Goal: Task Accomplishment & Management: Use online tool/utility

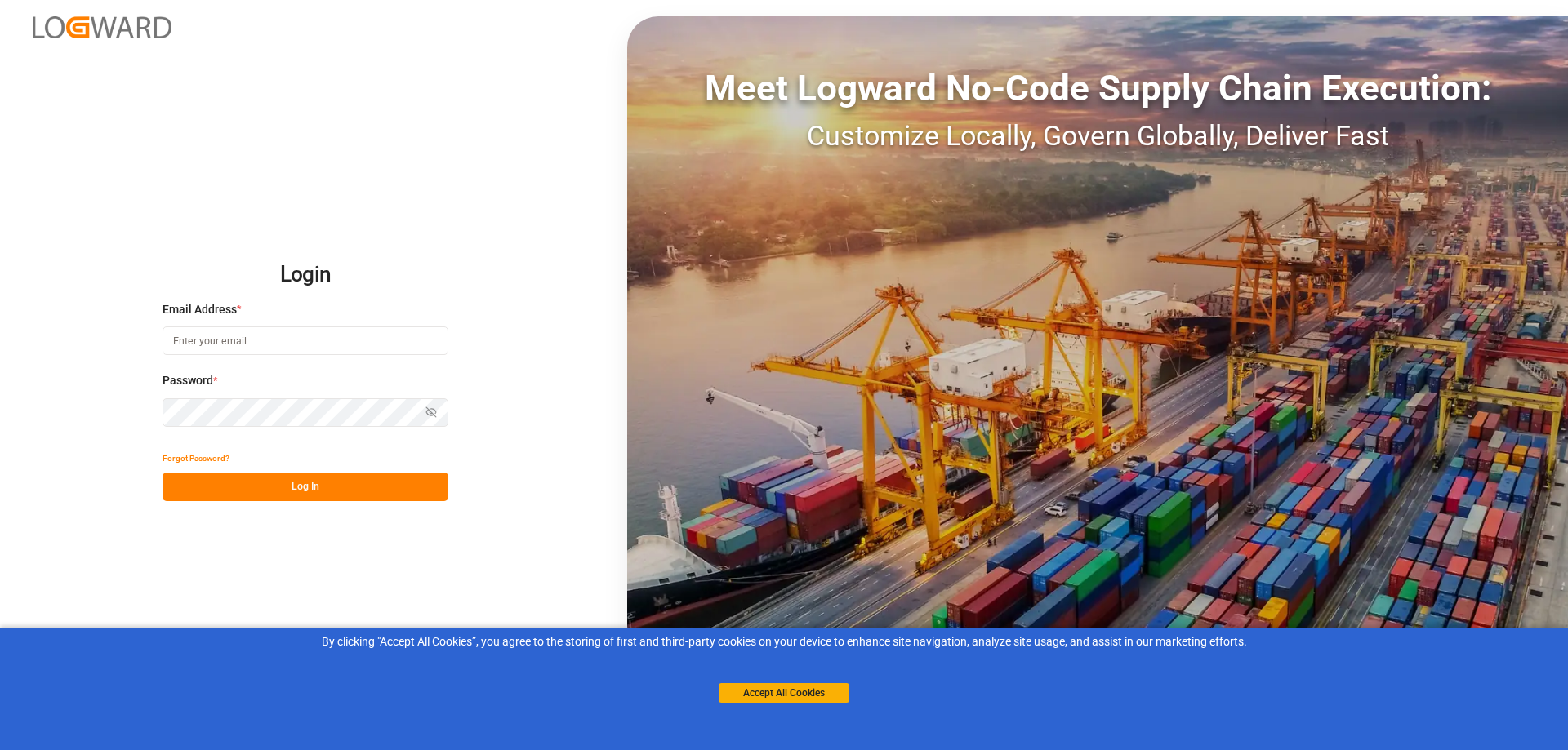
type input "dispocenter.west@de.dsv.com"
click at [327, 497] on button "Log In" at bounding box center [306, 487] width 286 height 28
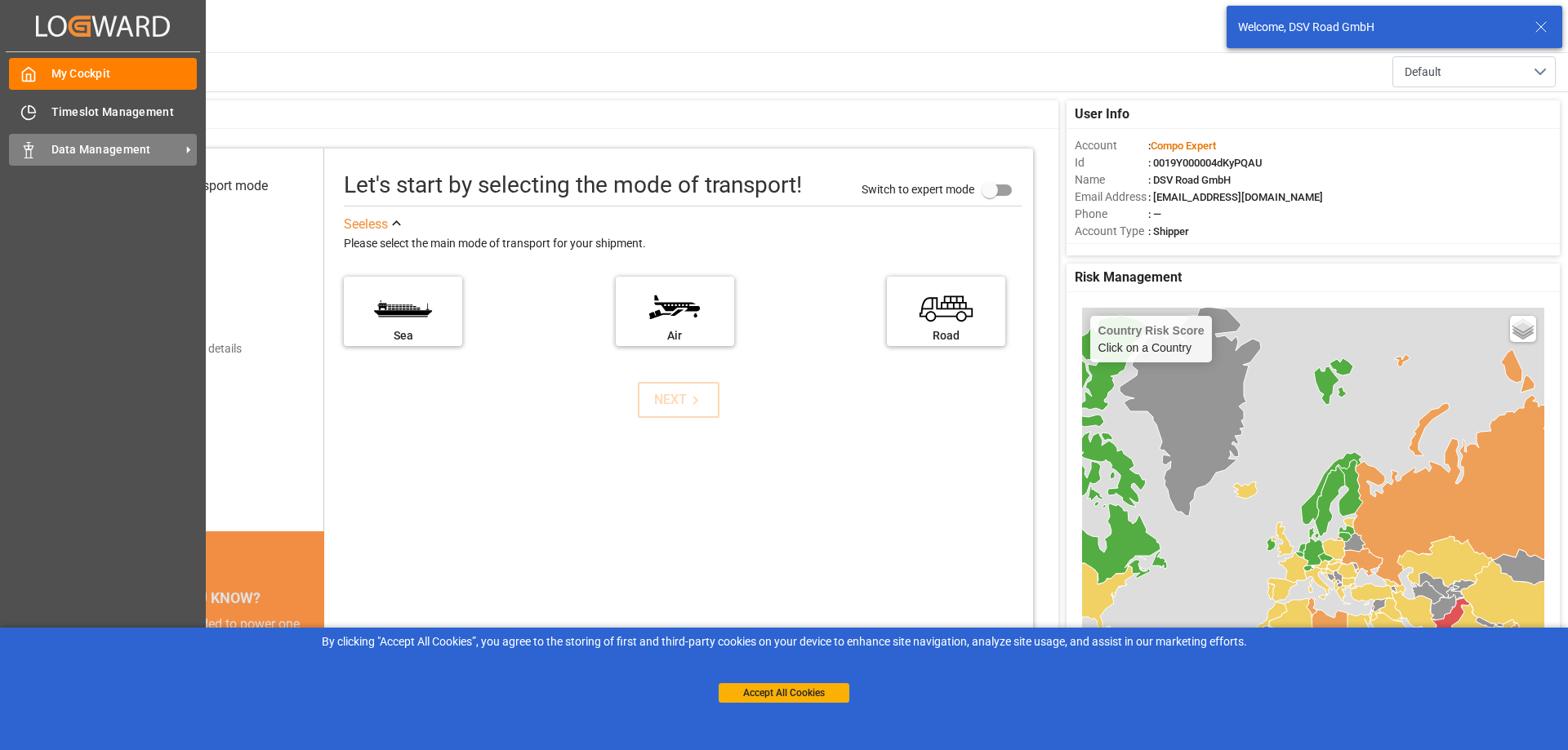
click at [31, 149] on icon at bounding box center [28, 150] width 17 height 17
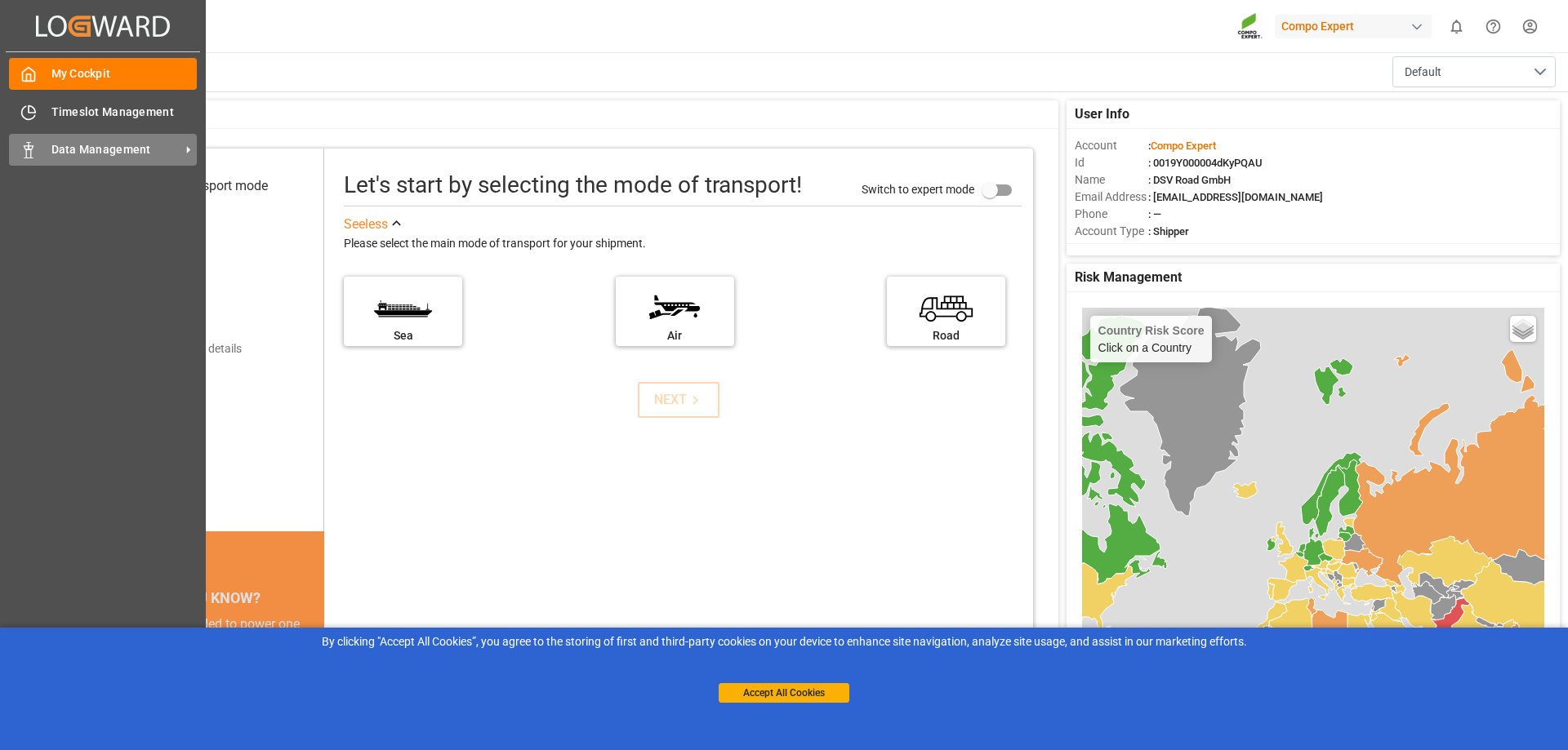
click at [76, 160] on div "Data Management Data Management" at bounding box center [103, 149] width 188 height 32
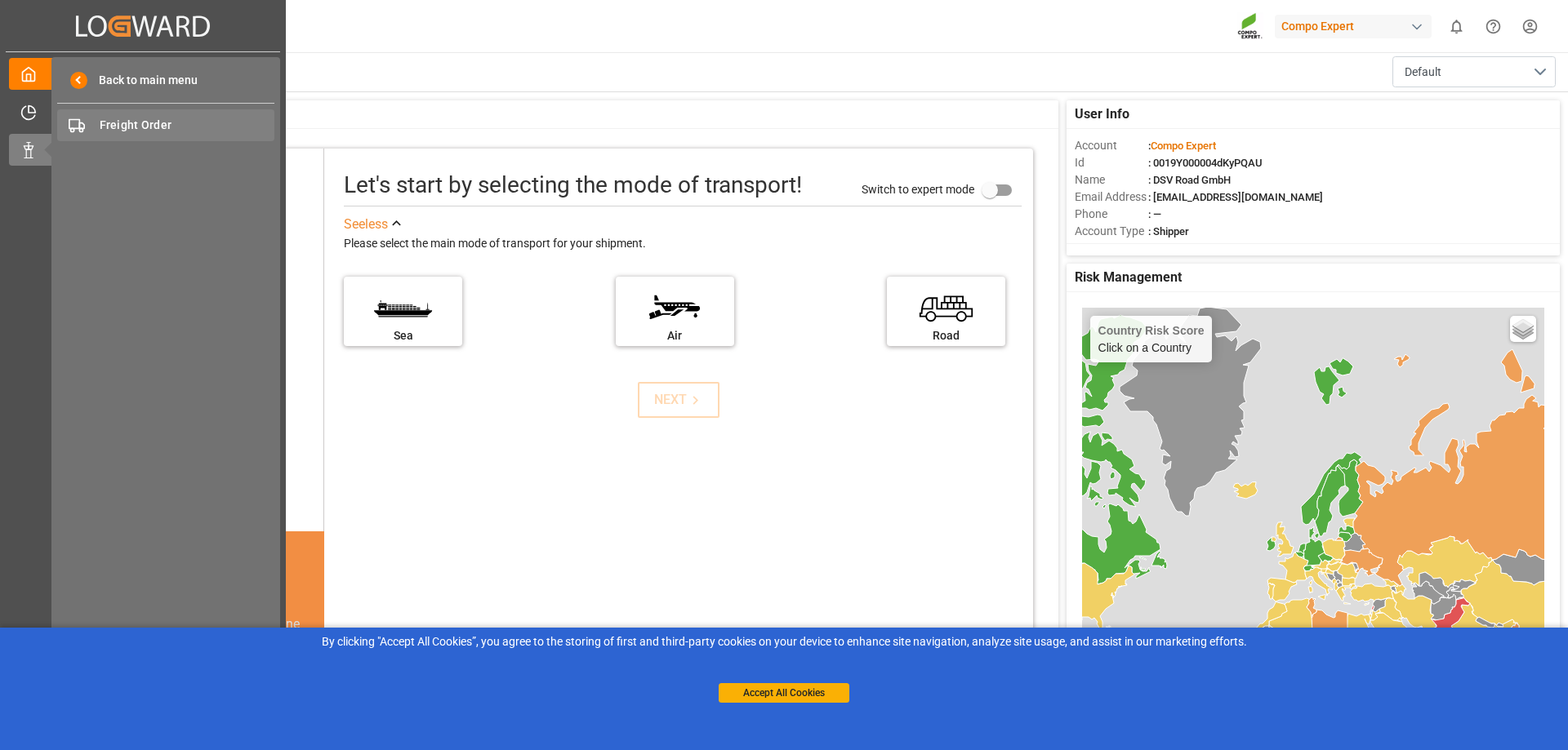
click at [152, 115] on div "Freight Order Freight Order" at bounding box center [165, 125] width 217 height 32
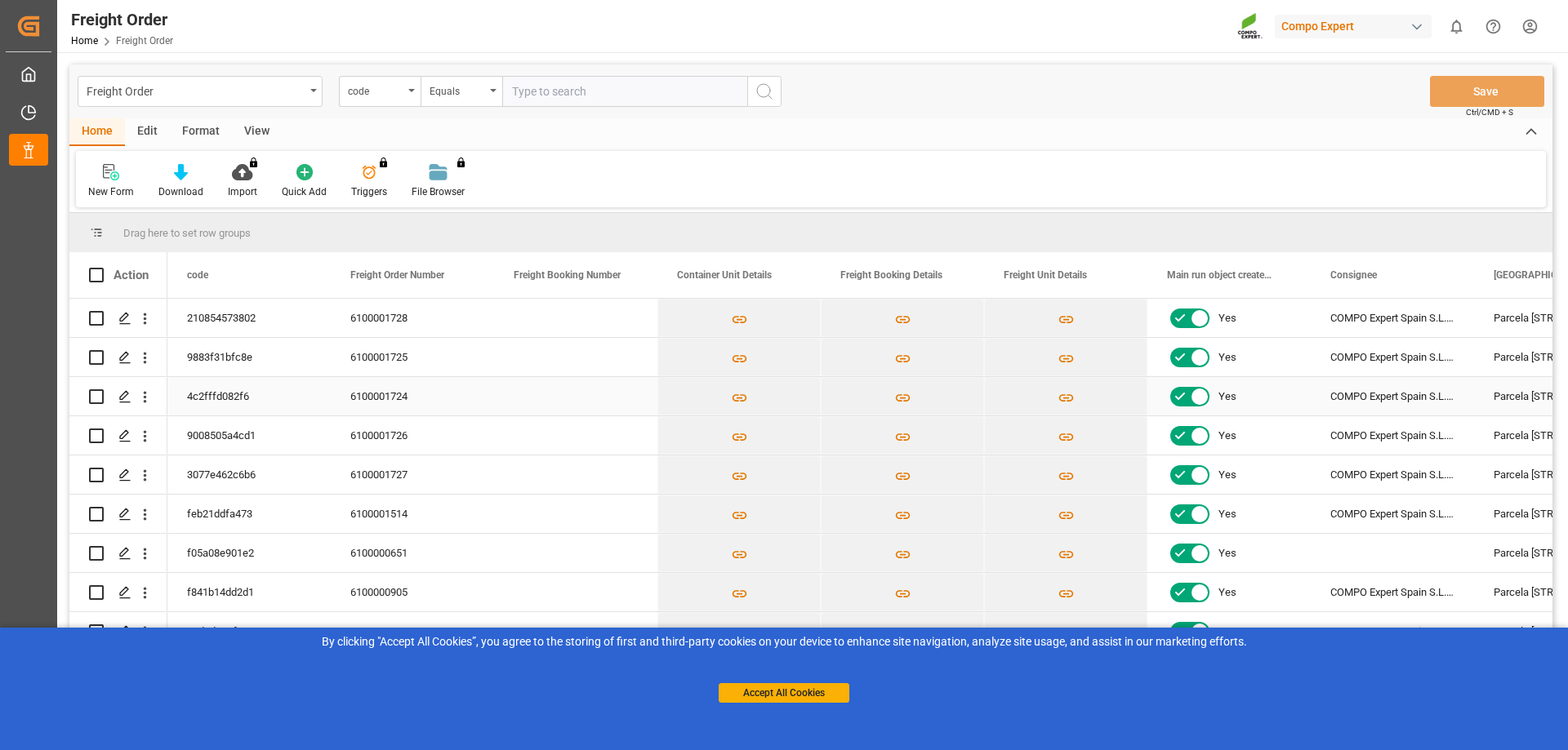
click at [92, 399] on input "Press Space to toggle row selection (unchecked)" at bounding box center [97, 397] width 15 height 15
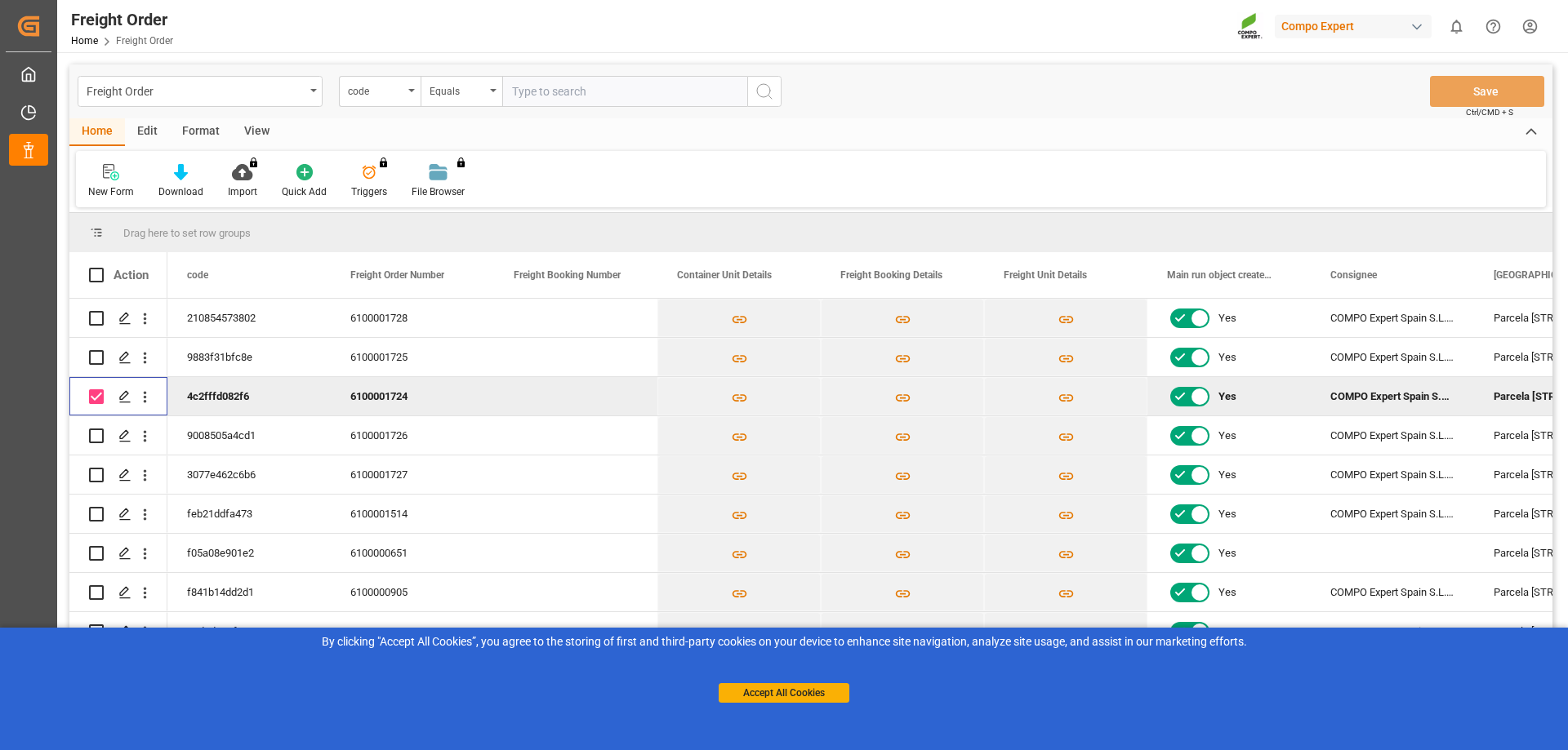
click at [99, 397] on input "Press Space to toggle row selection (checked)" at bounding box center [97, 397] width 15 height 15
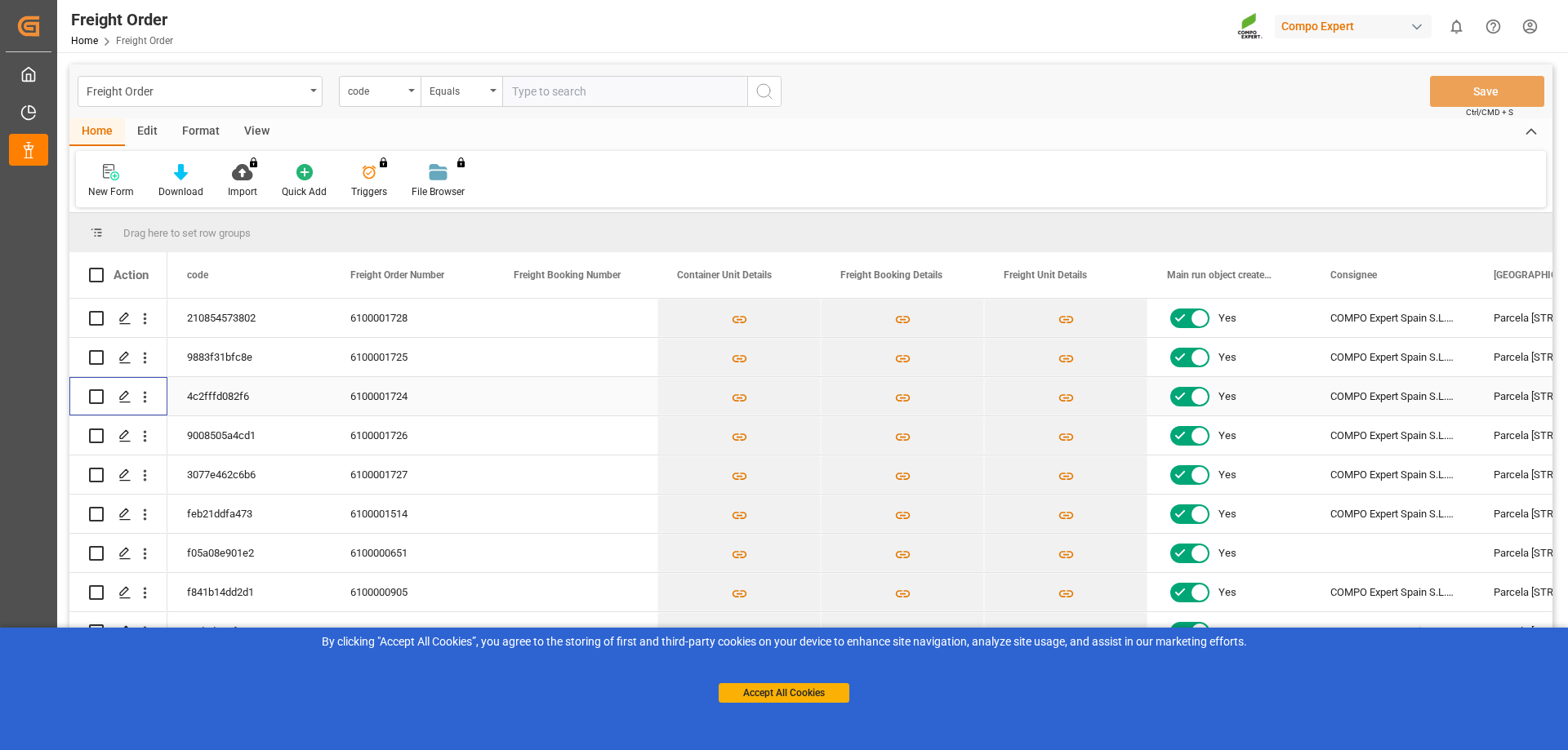
click at [93, 401] on input "Press Space to toggle row selection (unchecked)" at bounding box center [97, 397] width 15 height 15
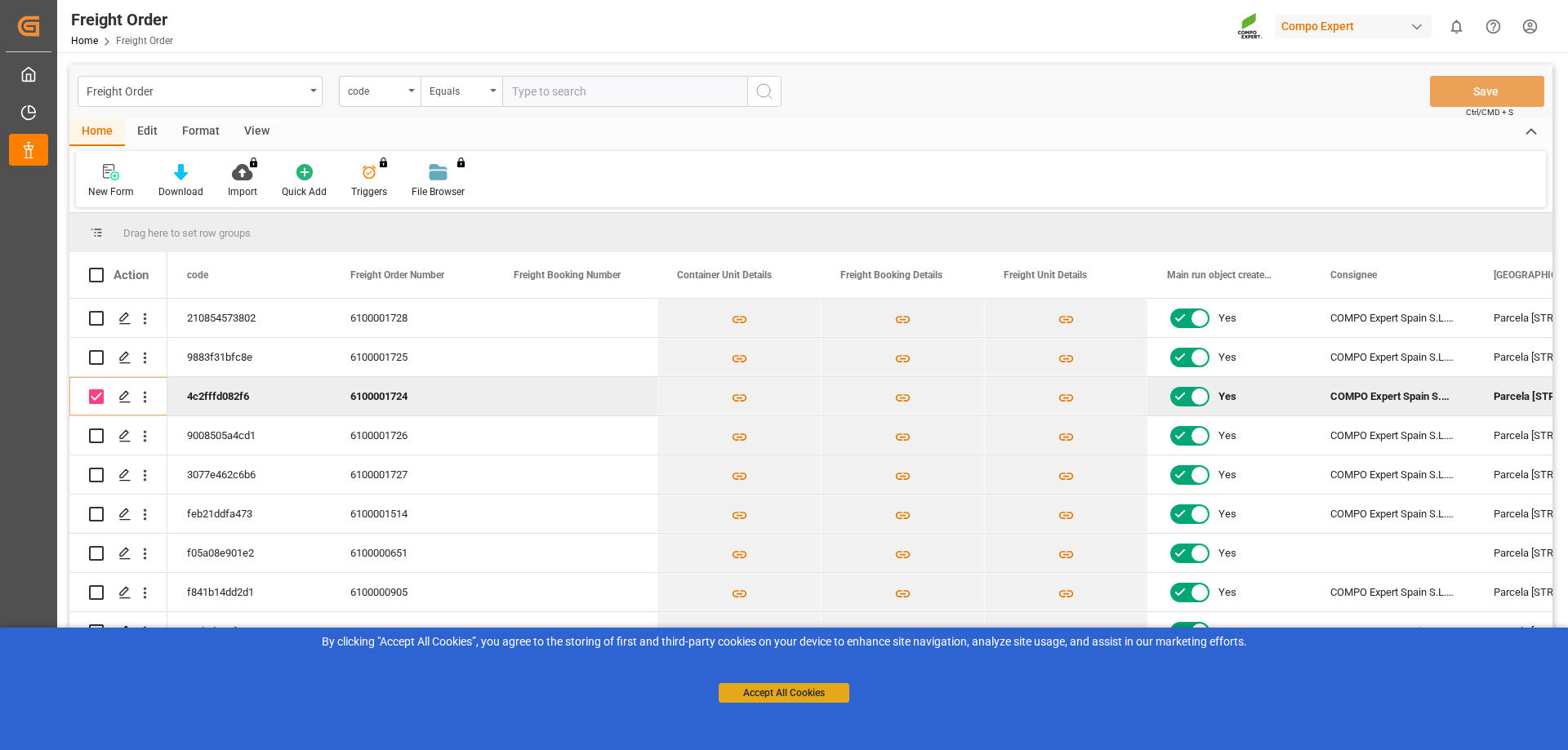
click at [791, 697] on button "Accept All Cookies" at bounding box center [784, 692] width 130 height 19
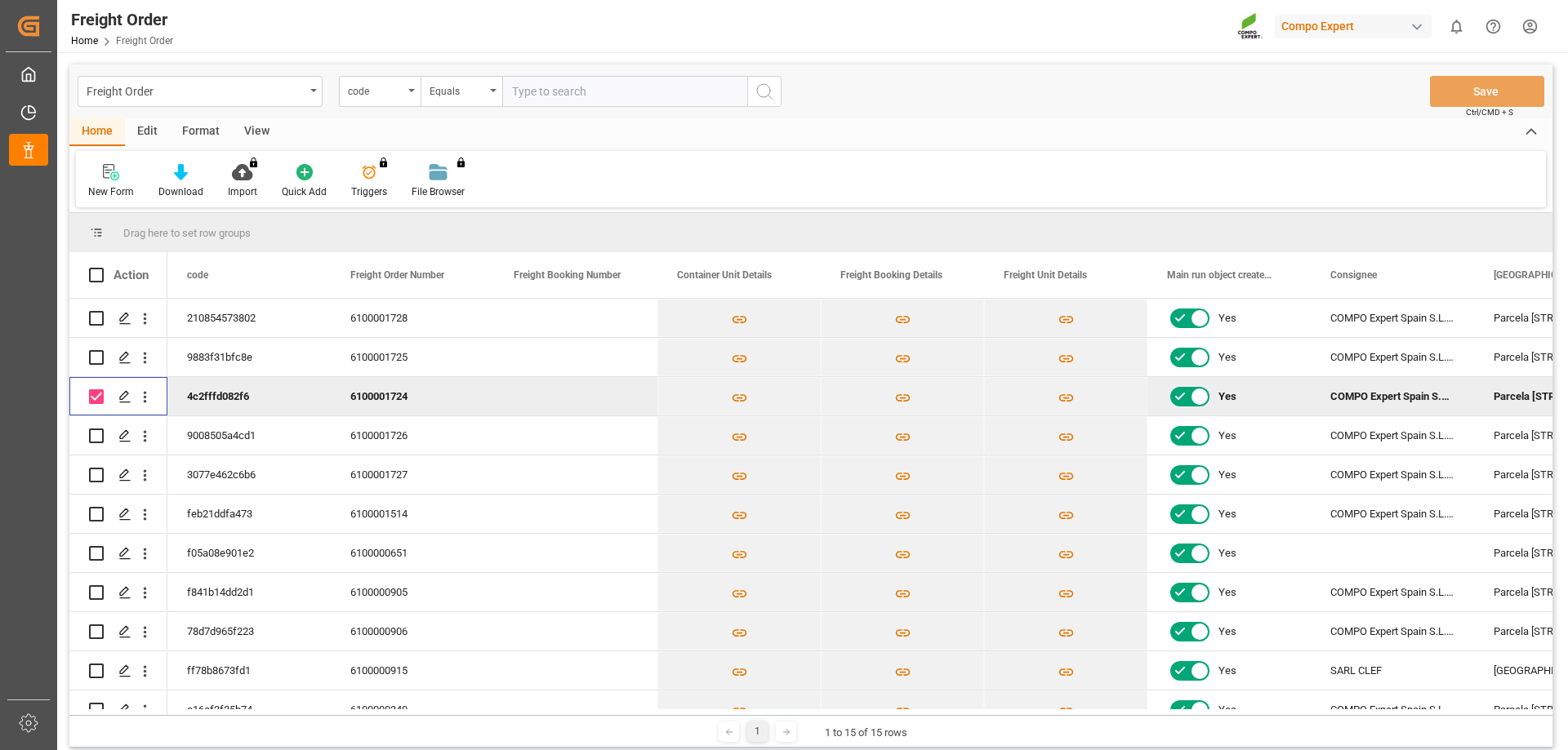
click at [96, 395] on input "Press Space to toggle row selection (checked)" at bounding box center [97, 397] width 15 height 15
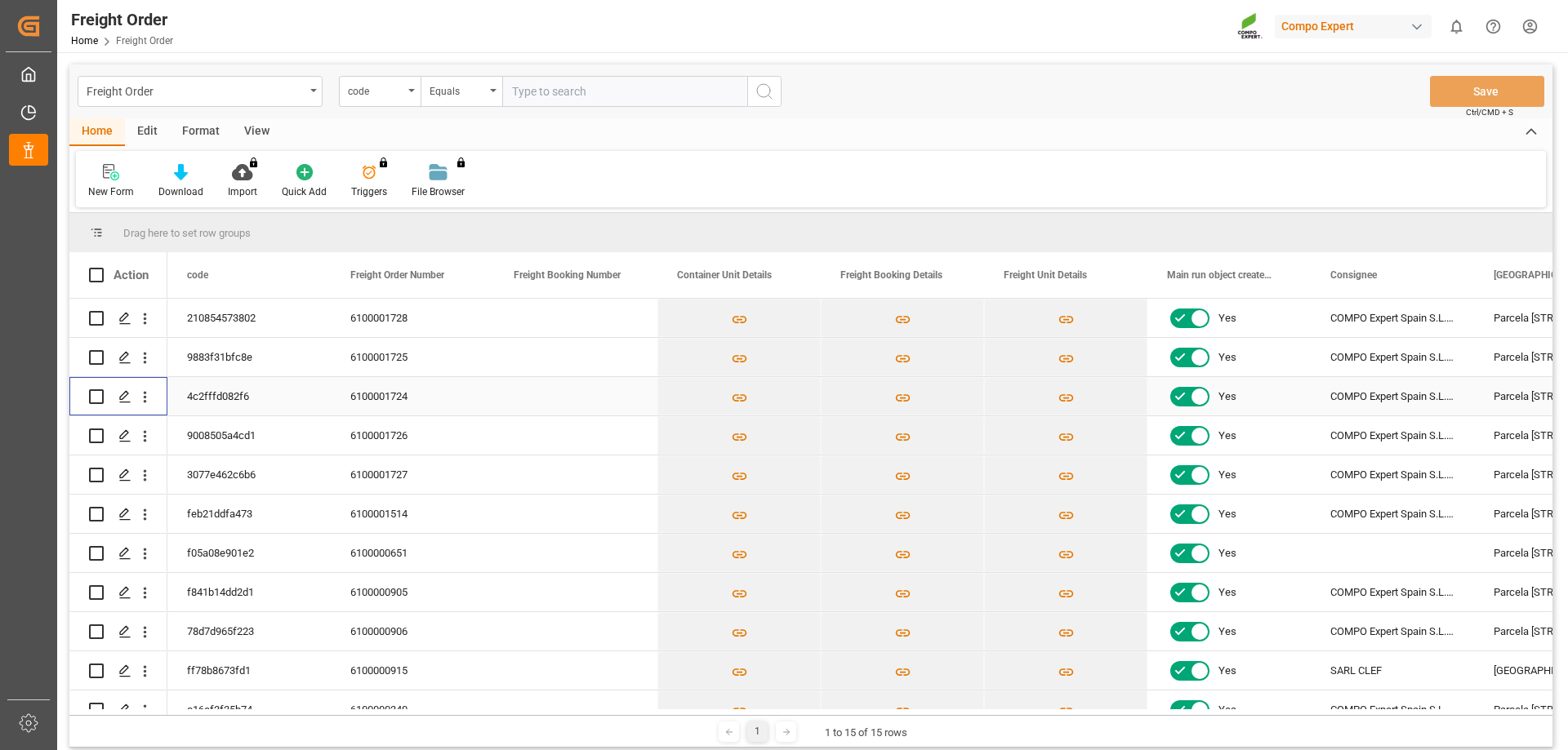
click at [94, 396] on input "Press Space to toggle row selection (unchecked)" at bounding box center [97, 397] width 15 height 15
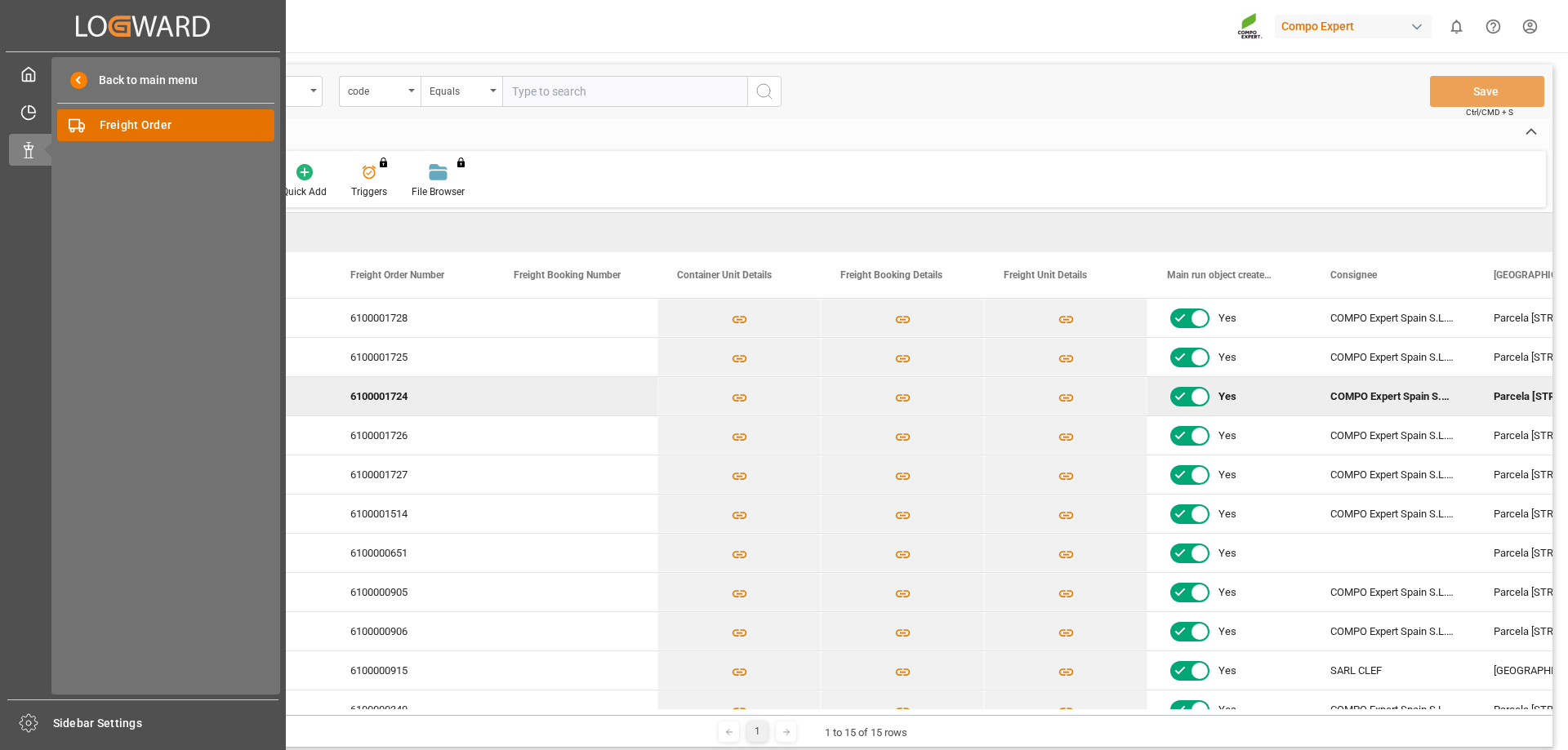
click at [157, 124] on span "Freight Order" at bounding box center [187, 125] width 175 height 18
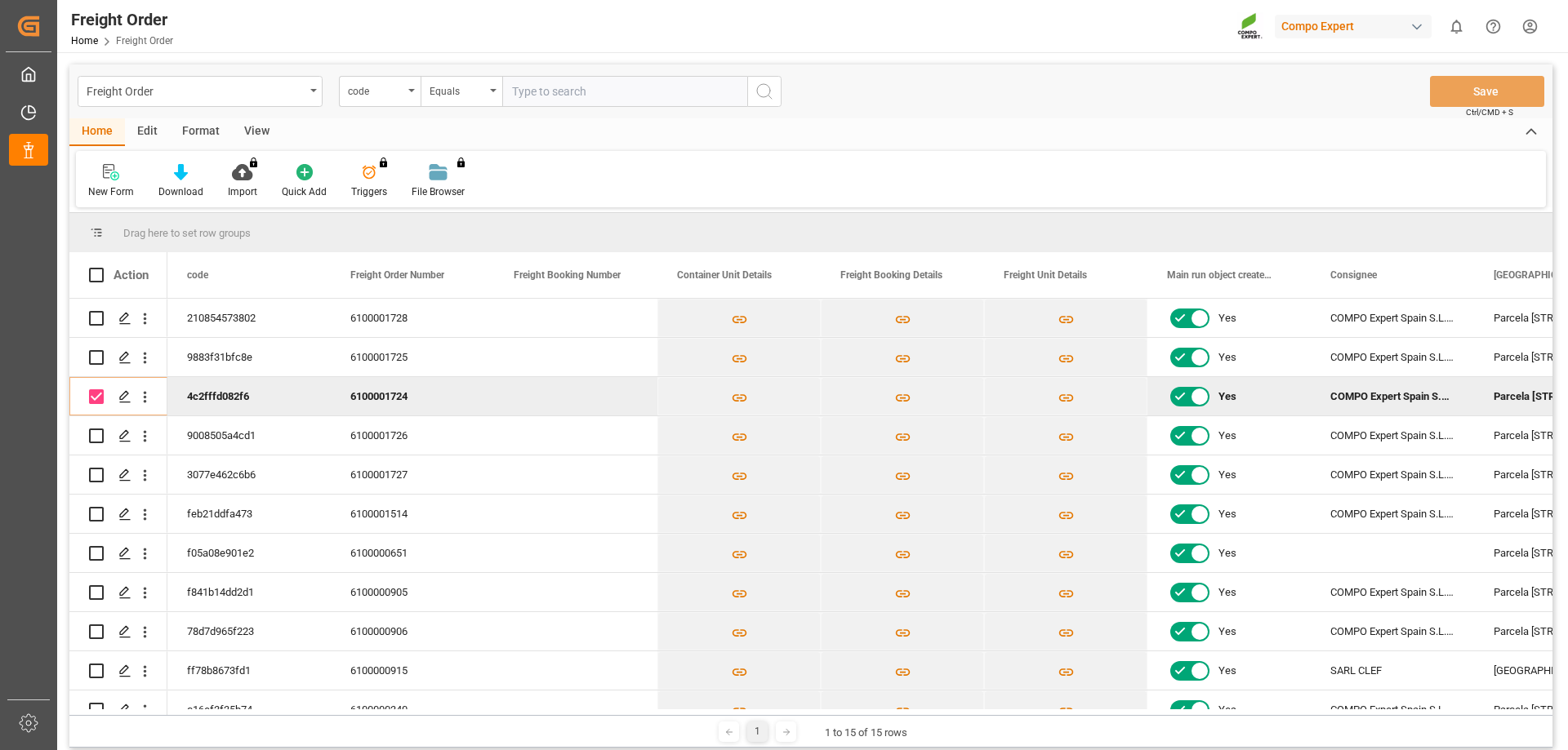
click at [98, 398] on input "Press Space to toggle row selection (checked)" at bounding box center [97, 397] width 15 height 15
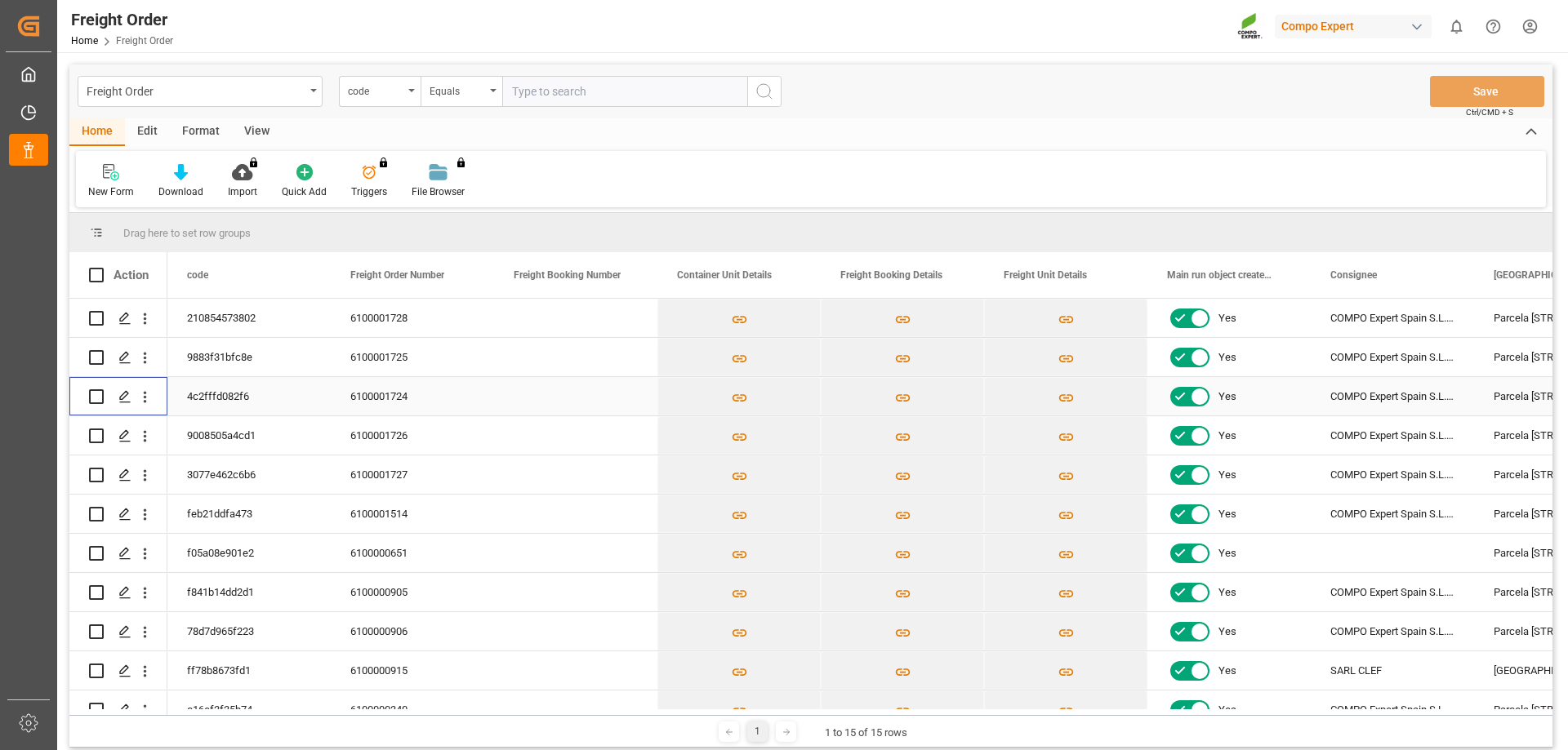
click at [96, 403] on input "Press Space to toggle row selection (unchecked)" at bounding box center [97, 397] width 15 height 15
checkbox input "true"
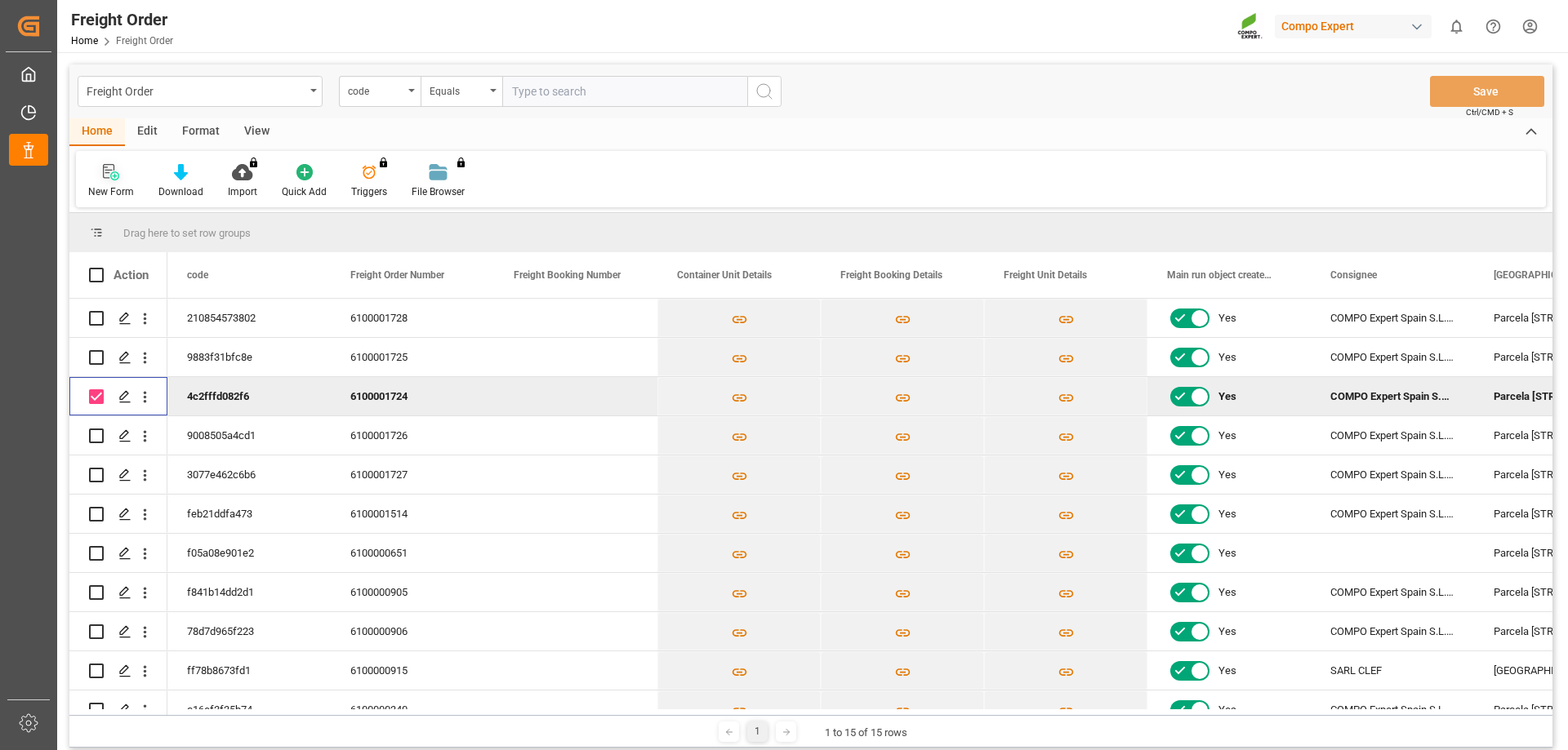
click at [116, 181] on div "New Form" at bounding box center [111, 181] width 70 height 36
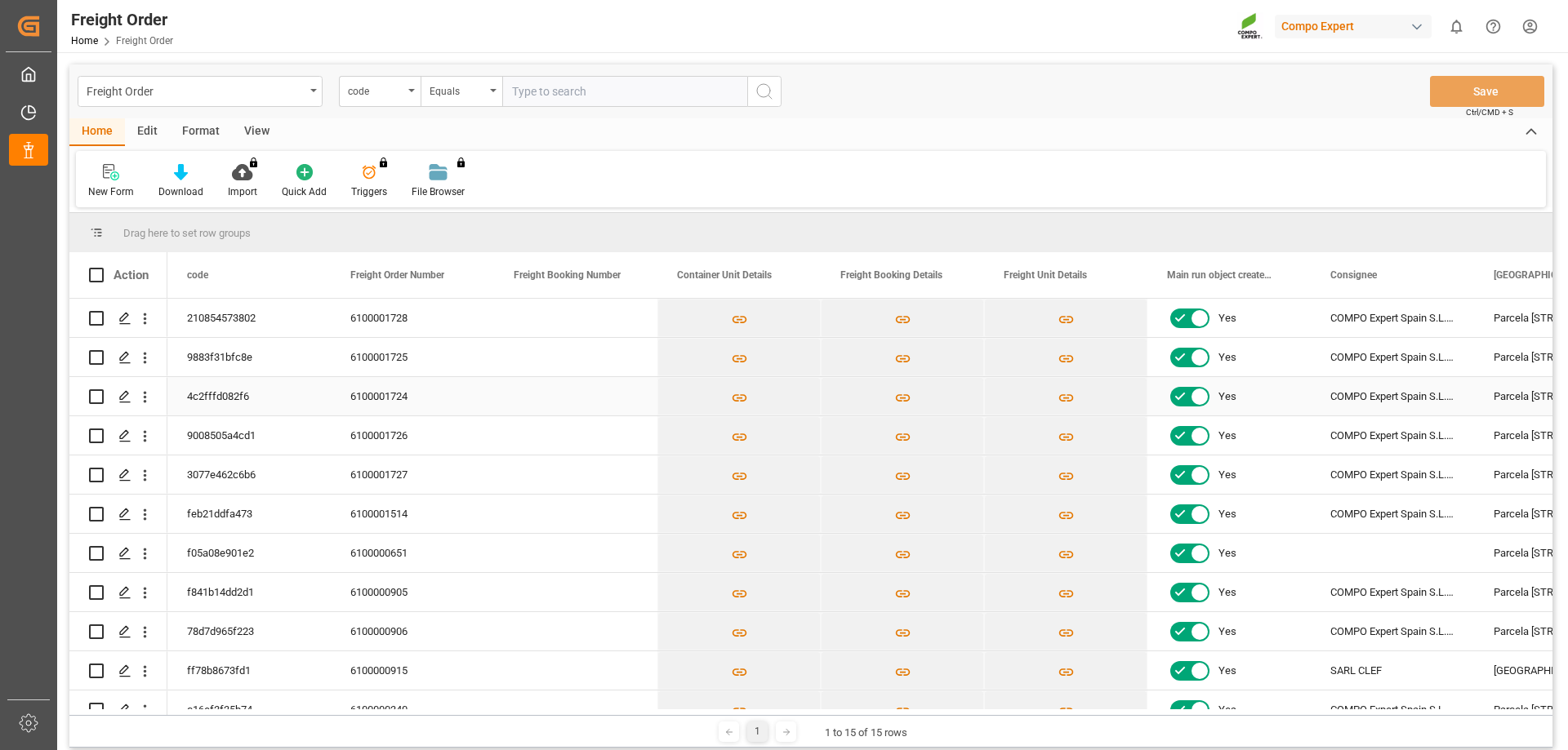
click at [96, 403] on div "Press SPACE to select this row." at bounding box center [97, 397] width 15 height 38
click at [95, 396] on input "Press Space to toggle row selection (unchecked)" at bounding box center [97, 397] width 15 height 15
checkbox input "true"
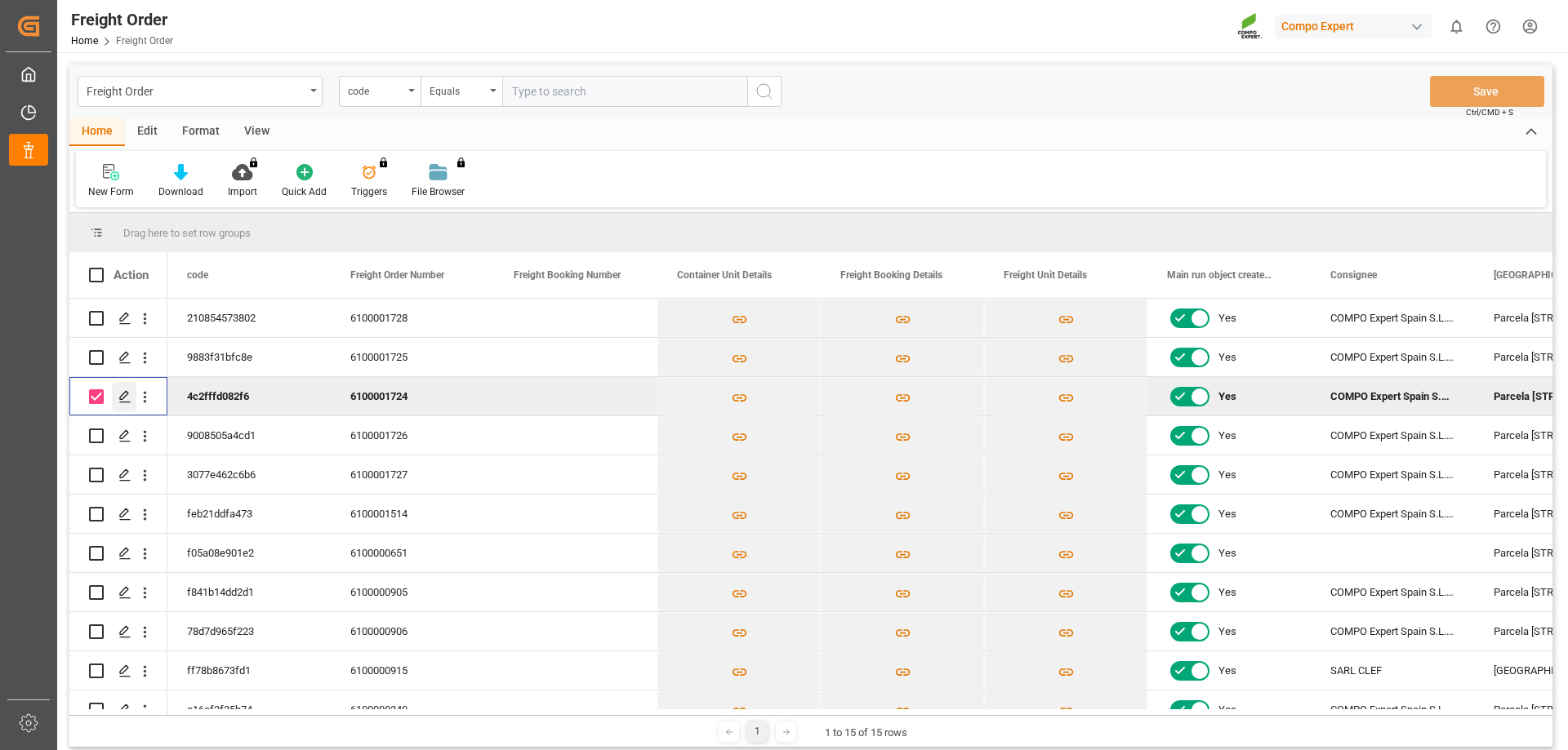
click at [121, 395] on icon "Press SPACE to deselect this row." at bounding box center [125, 397] width 13 height 13
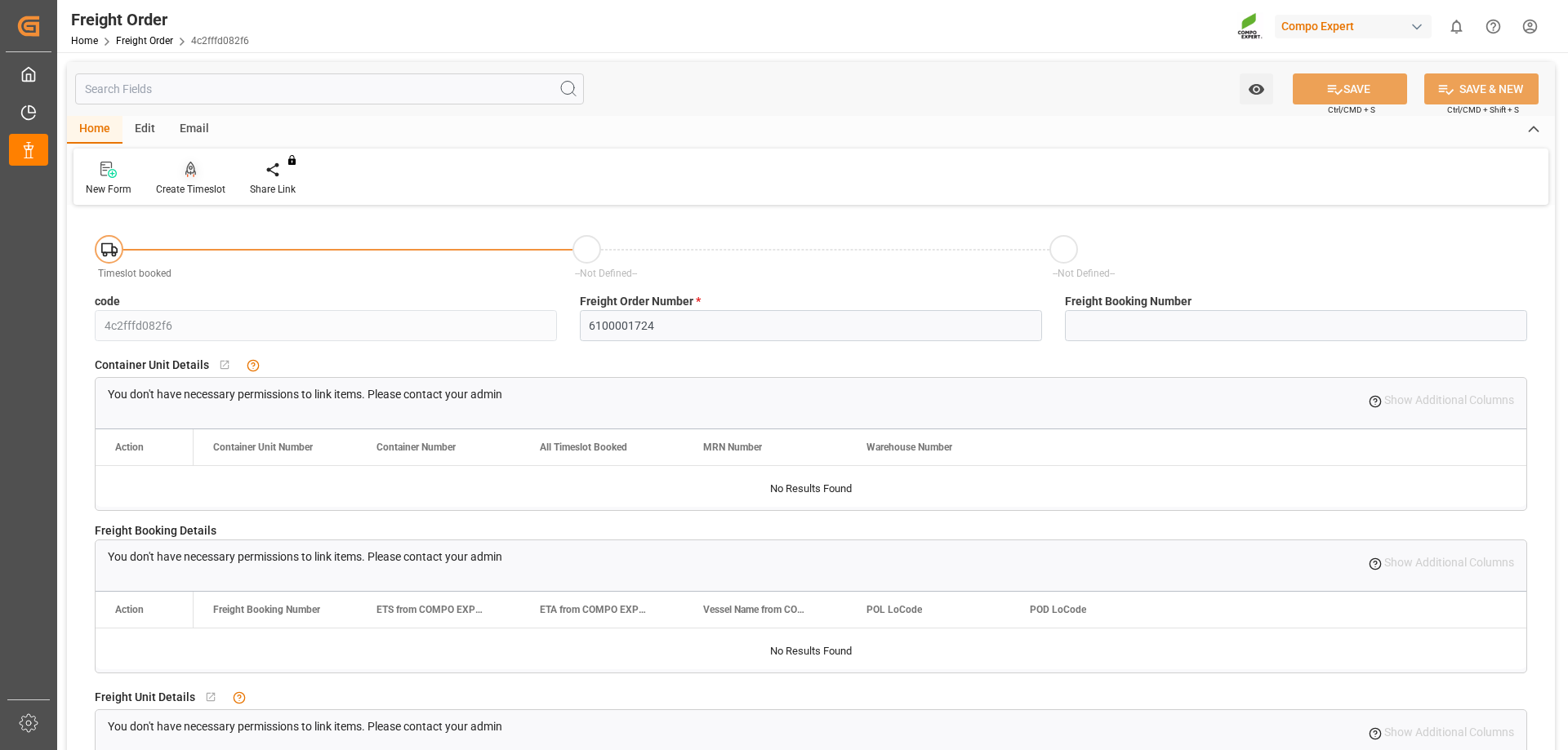
click at [196, 189] on div "Create Timeslot" at bounding box center [190, 190] width 69 height 15
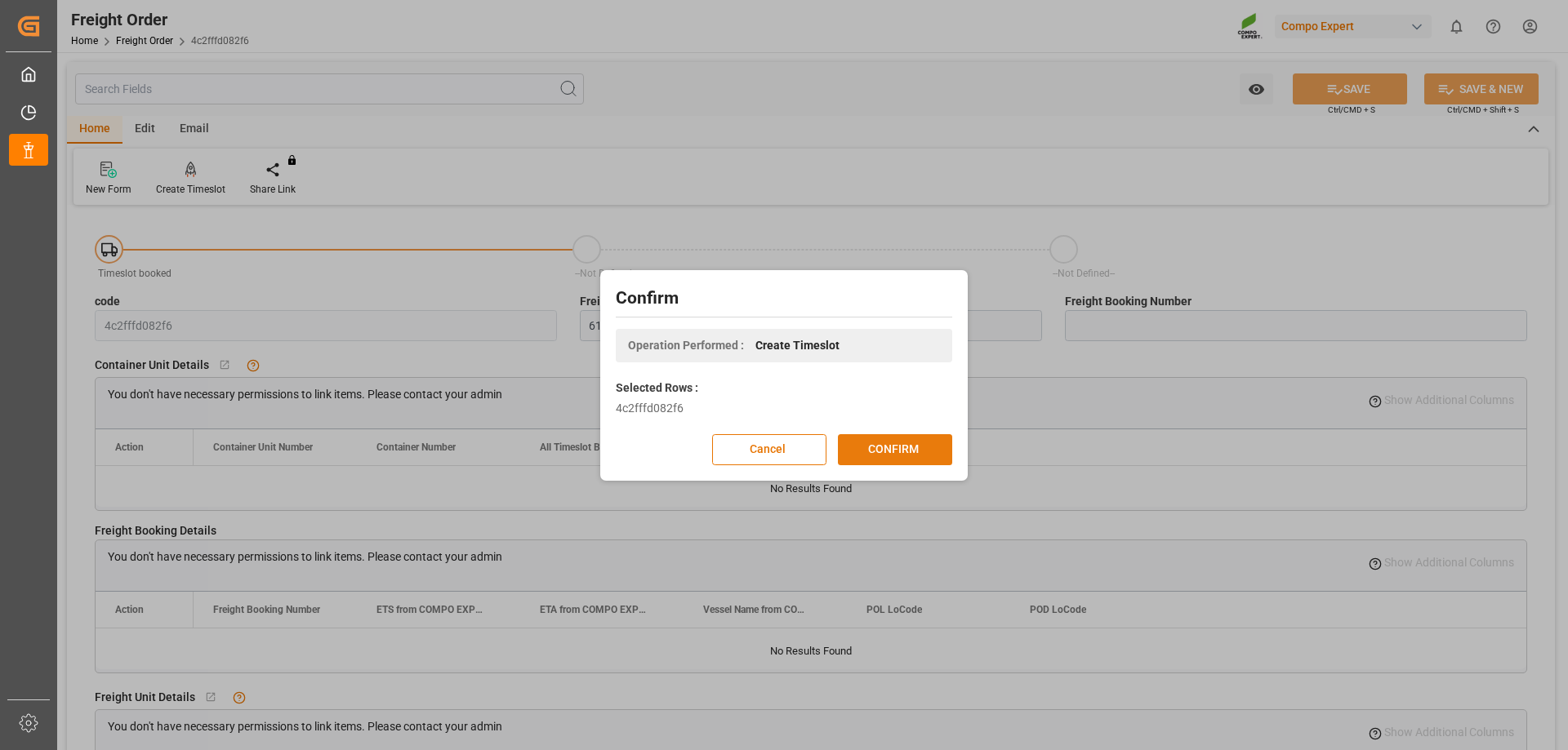
click at [901, 461] on button "CONFIRM" at bounding box center [895, 449] width 114 height 31
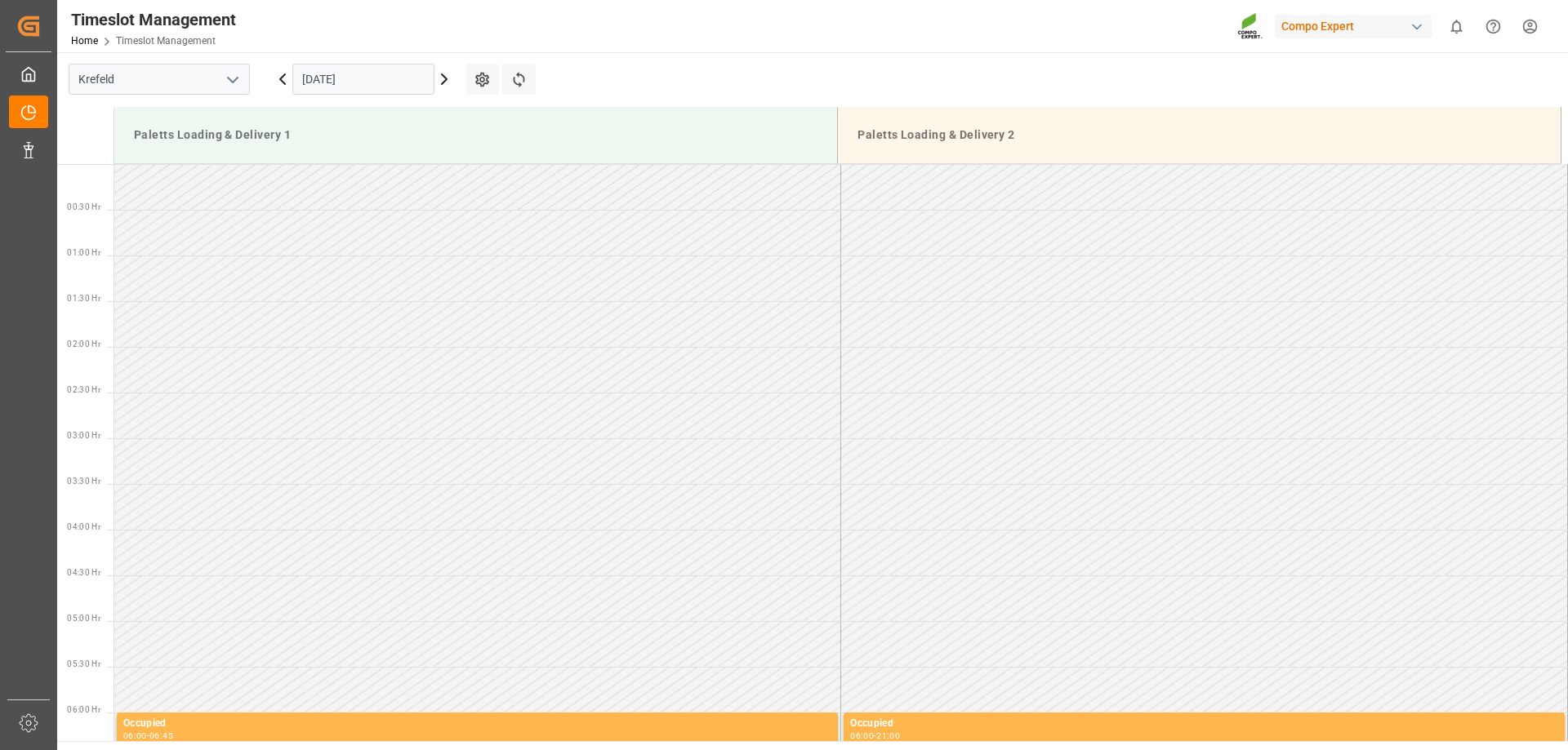
scroll to position [1269, 0]
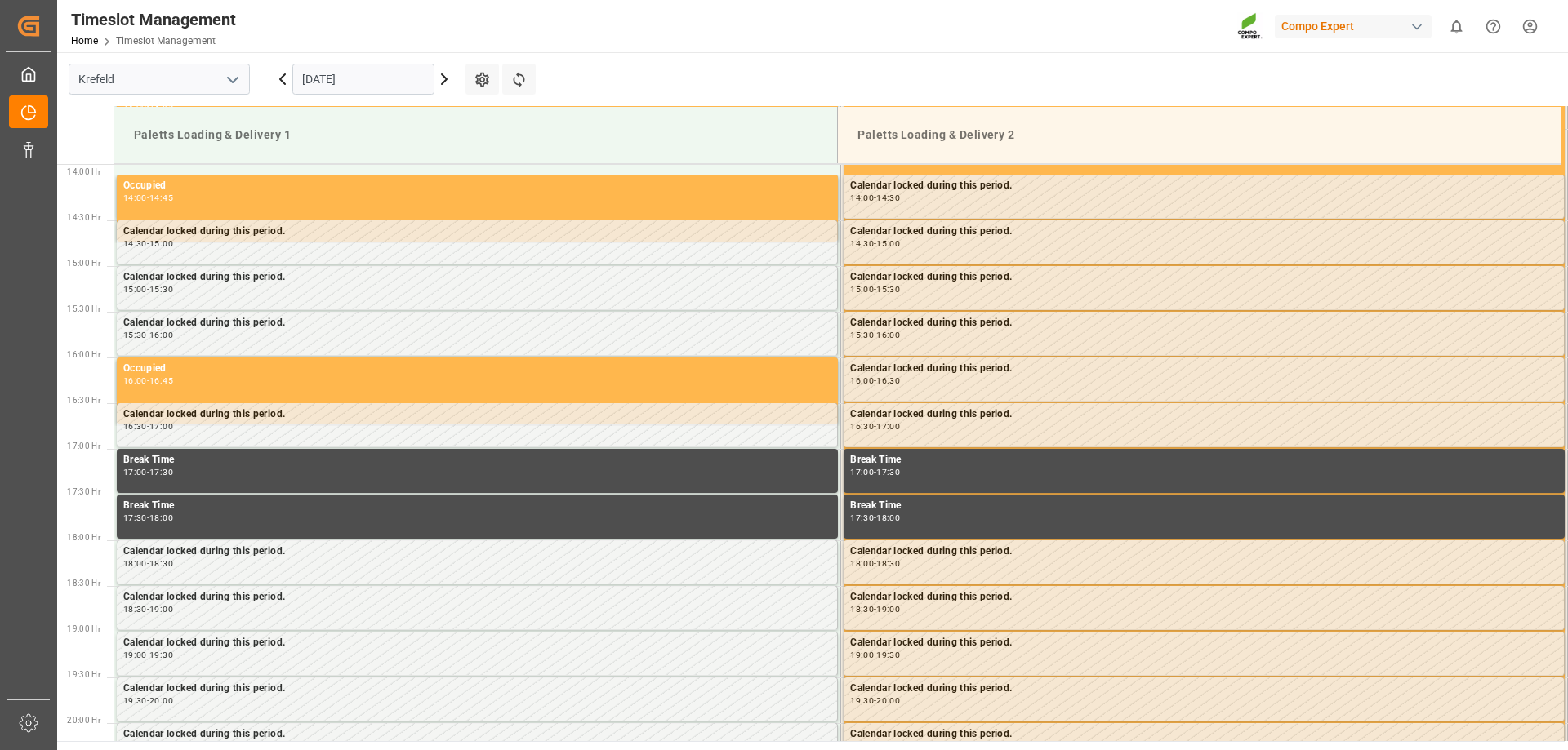
click at [342, 68] on input "08.09.2025" at bounding box center [363, 79] width 142 height 31
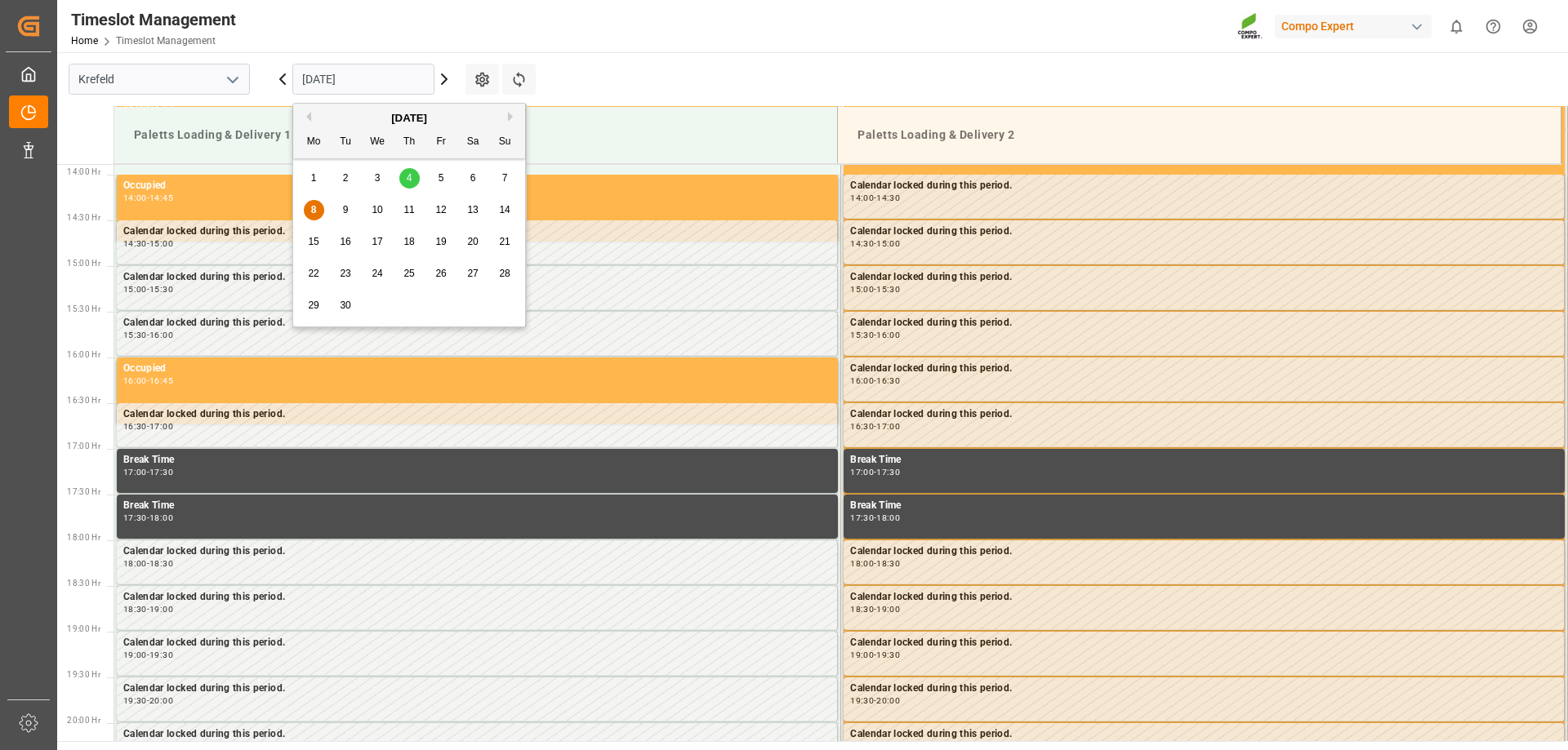
click at [348, 217] on div "9" at bounding box center [346, 210] width 20 height 19
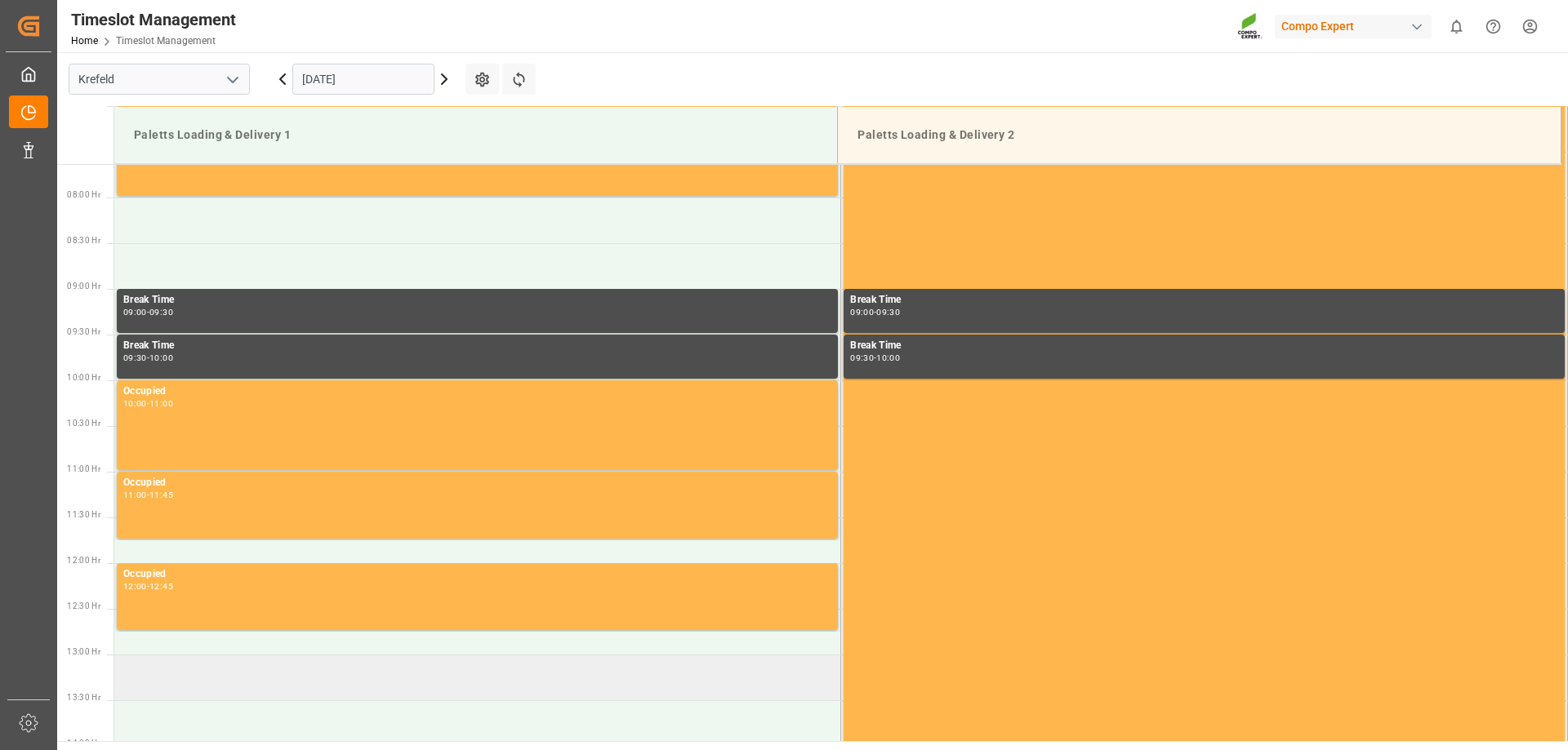
scroll to position [943, 0]
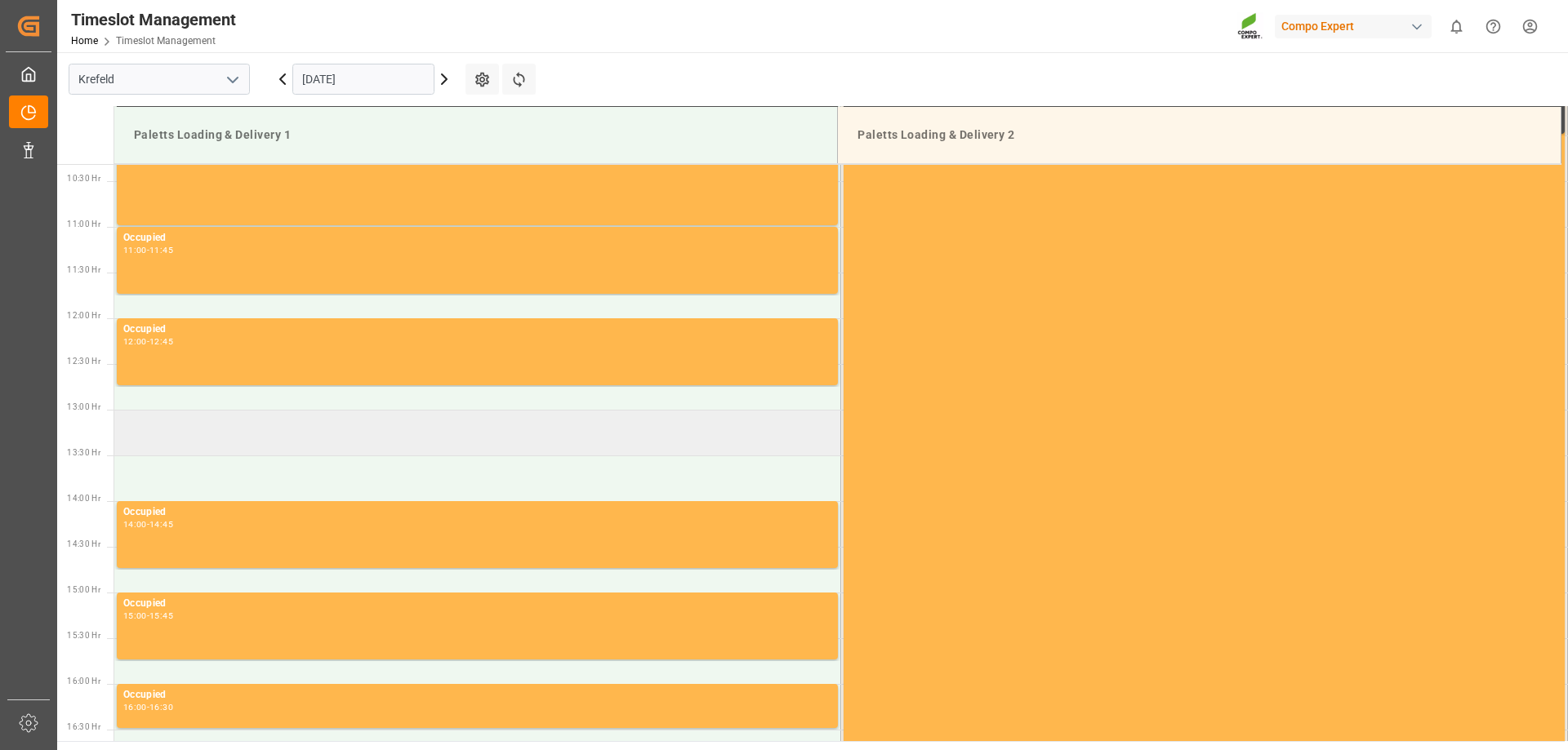
click at [175, 433] on td at bounding box center [478, 433] width 727 height 46
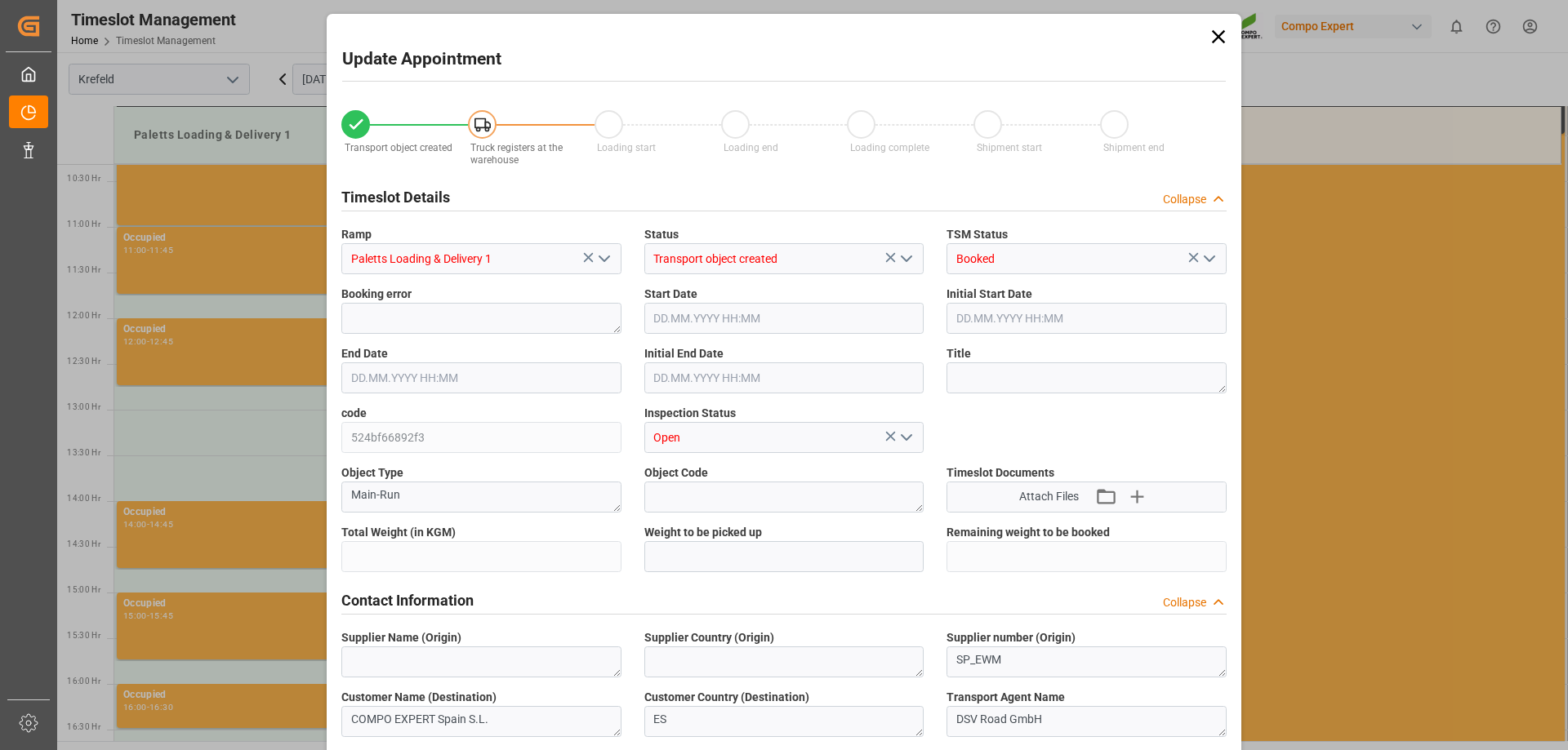
type input "23019.88"
type input "0"
type input "09.09.2025 13:00"
type input "09.09.2025 13:30"
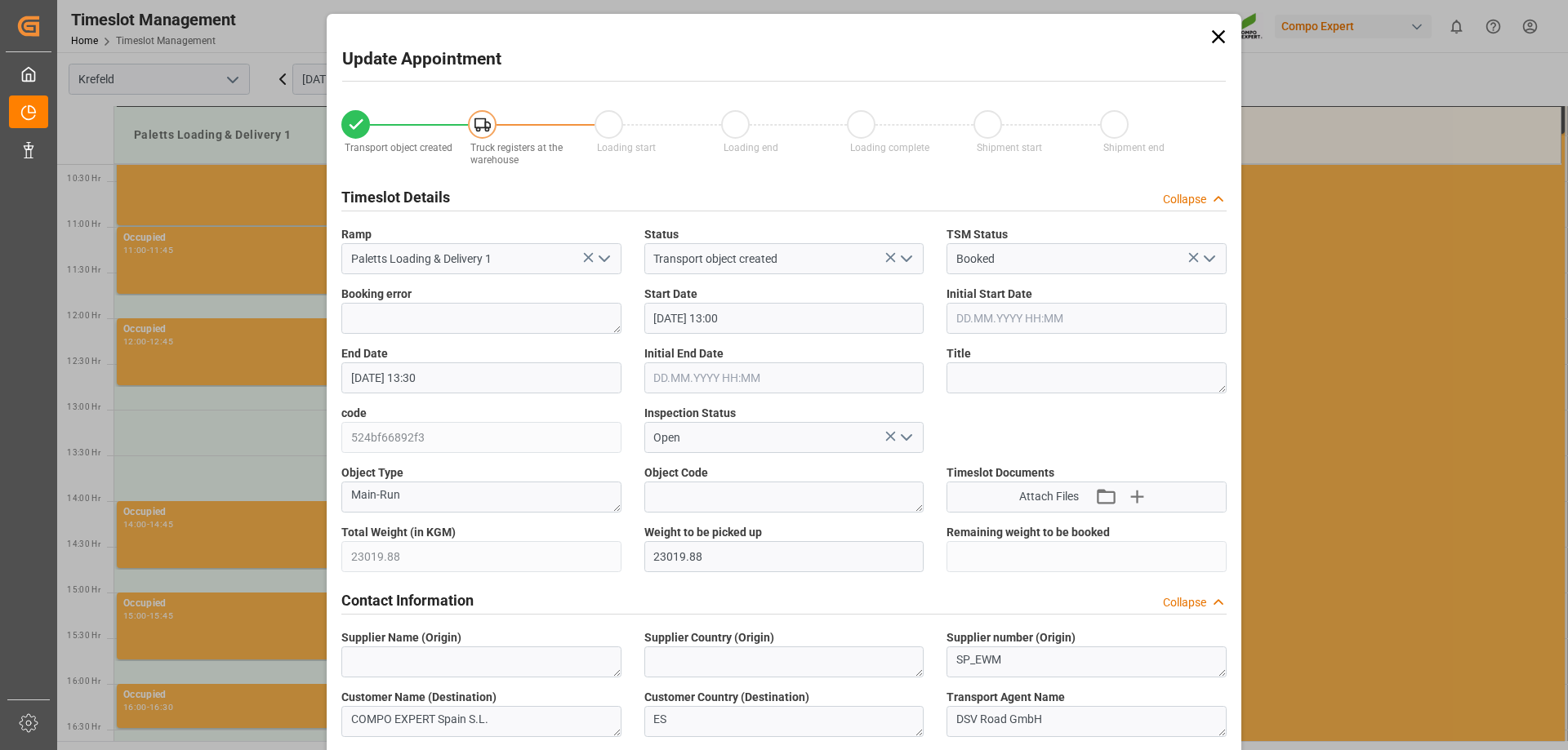
type input "05.09.2025 07:23"
type input "08.09.2025 12:54"
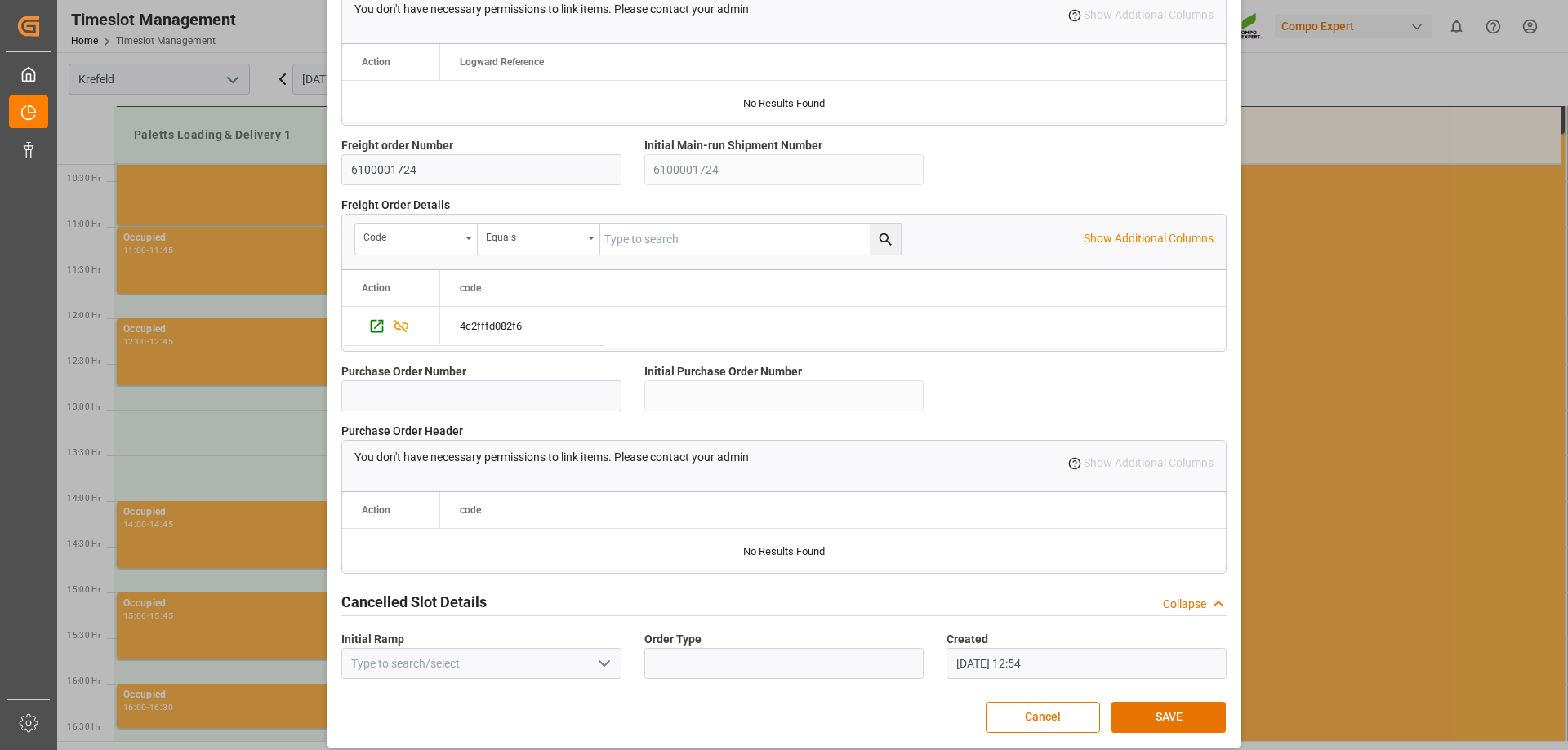
scroll to position [1399, 0]
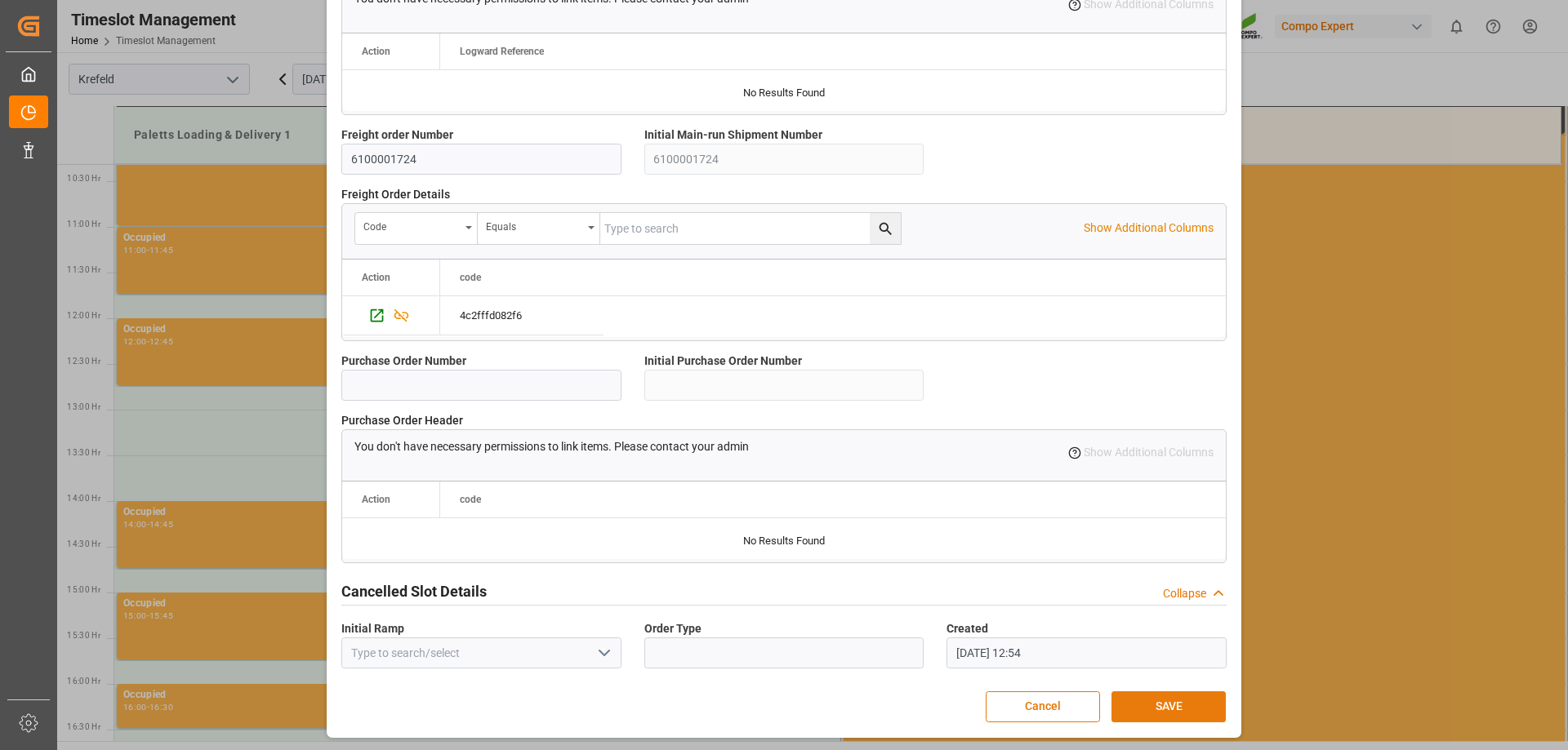
click at [1151, 697] on button "SAVE" at bounding box center [1169, 707] width 114 height 31
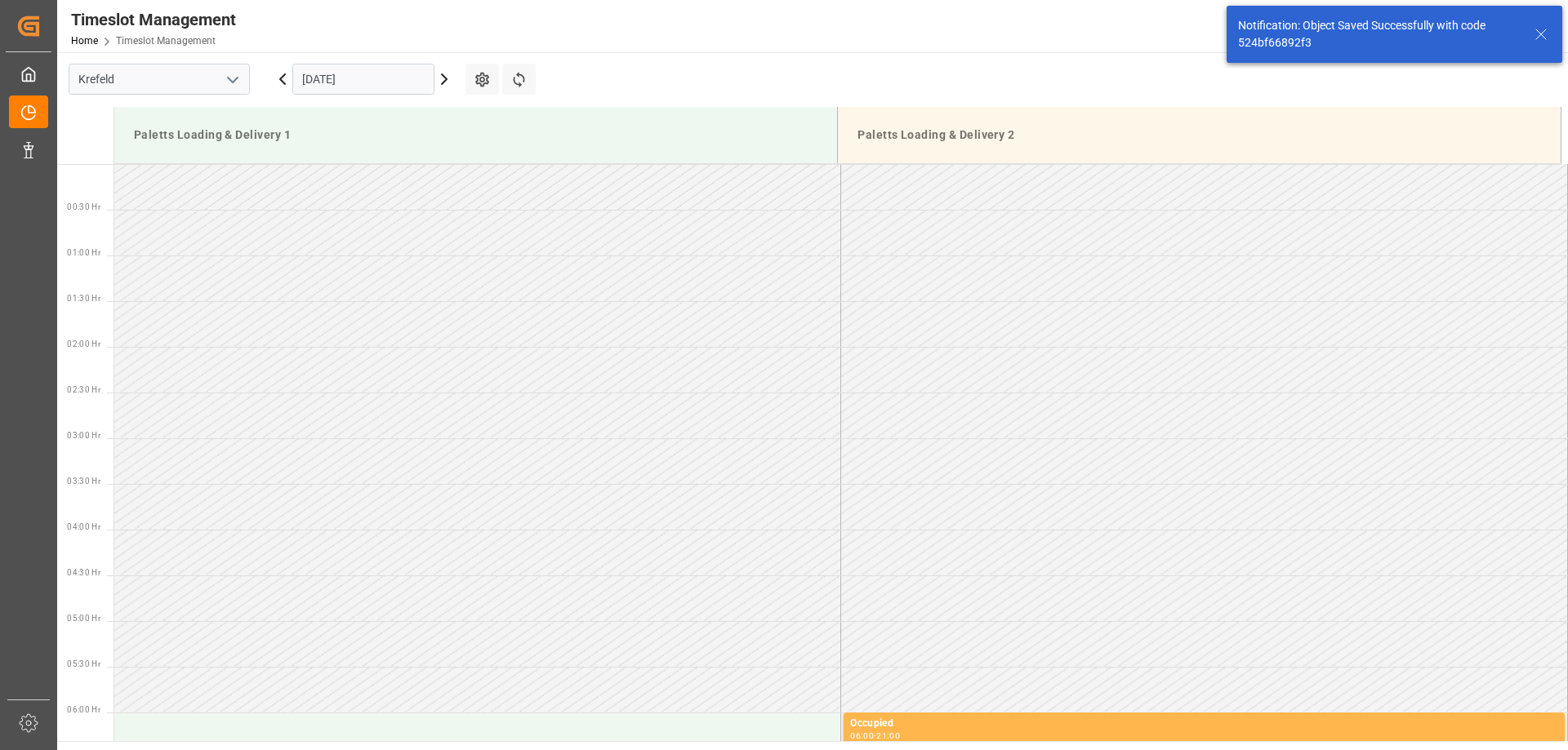
scroll to position [1087, 0]
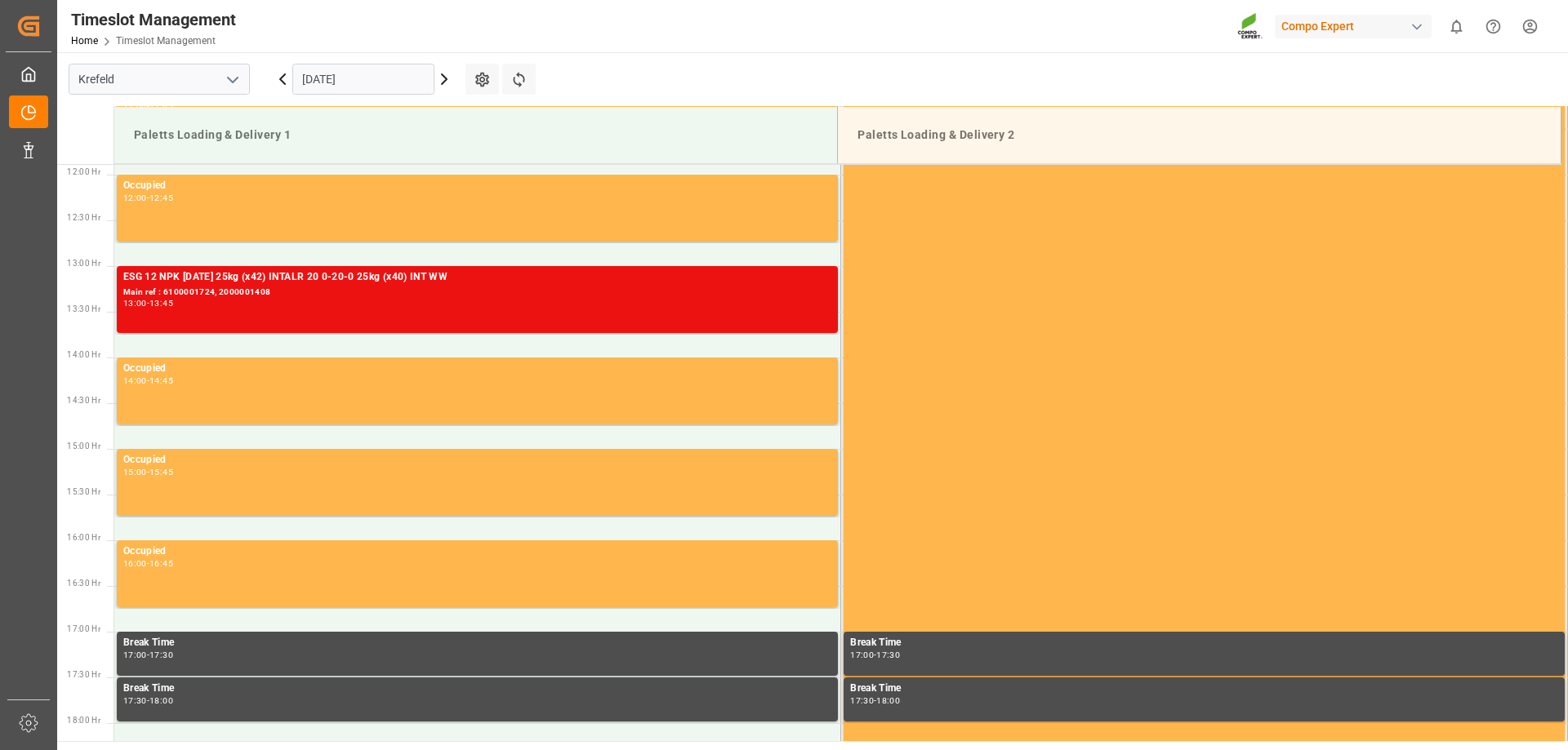
click at [1531, 23] on html "Created by potrace 1.15, written by Peter Selinger 2001-2017 Created by potrace…" at bounding box center [784, 375] width 1568 height 750
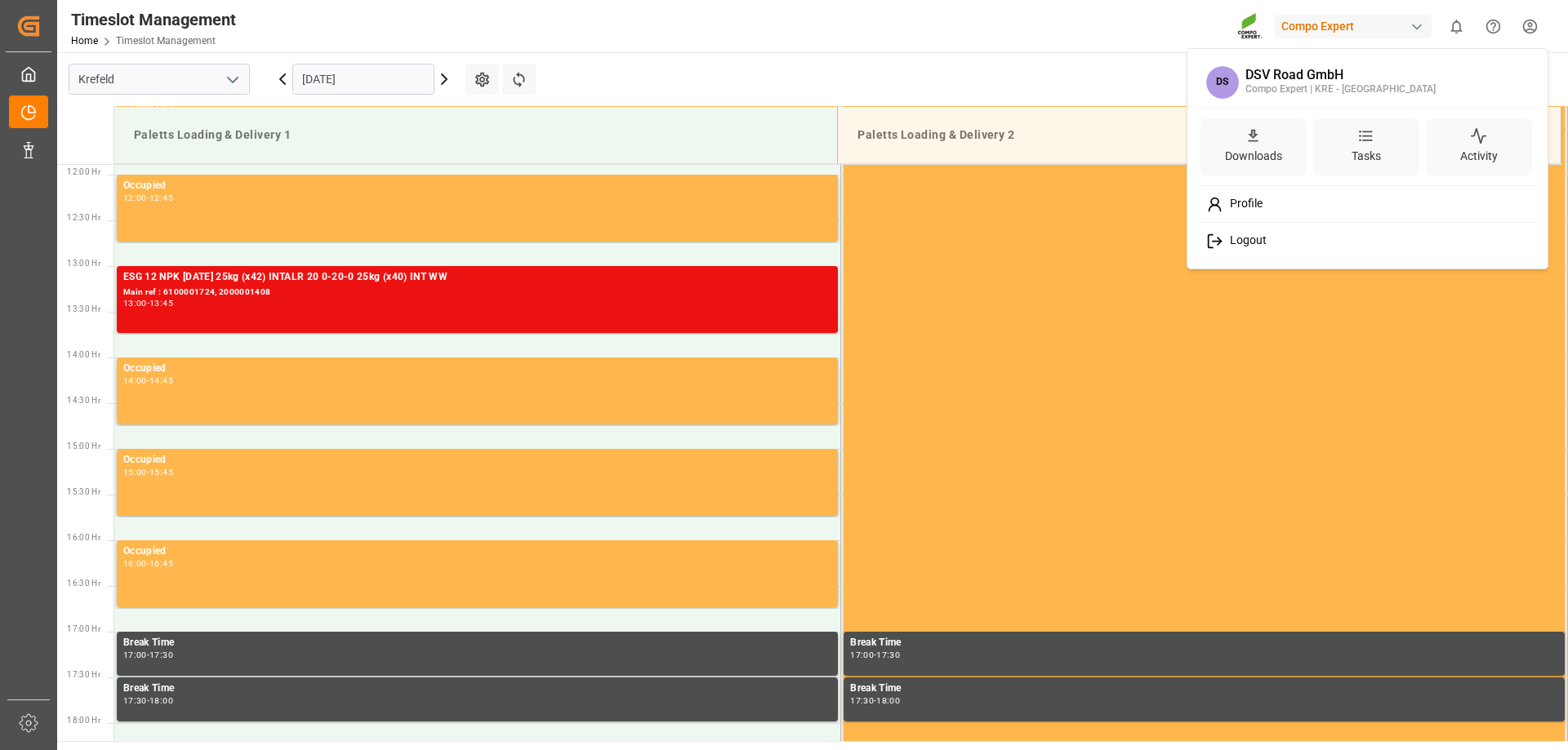
click at [1328, 228] on div "Logout" at bounding box center [1368, 241] width 335 height 30
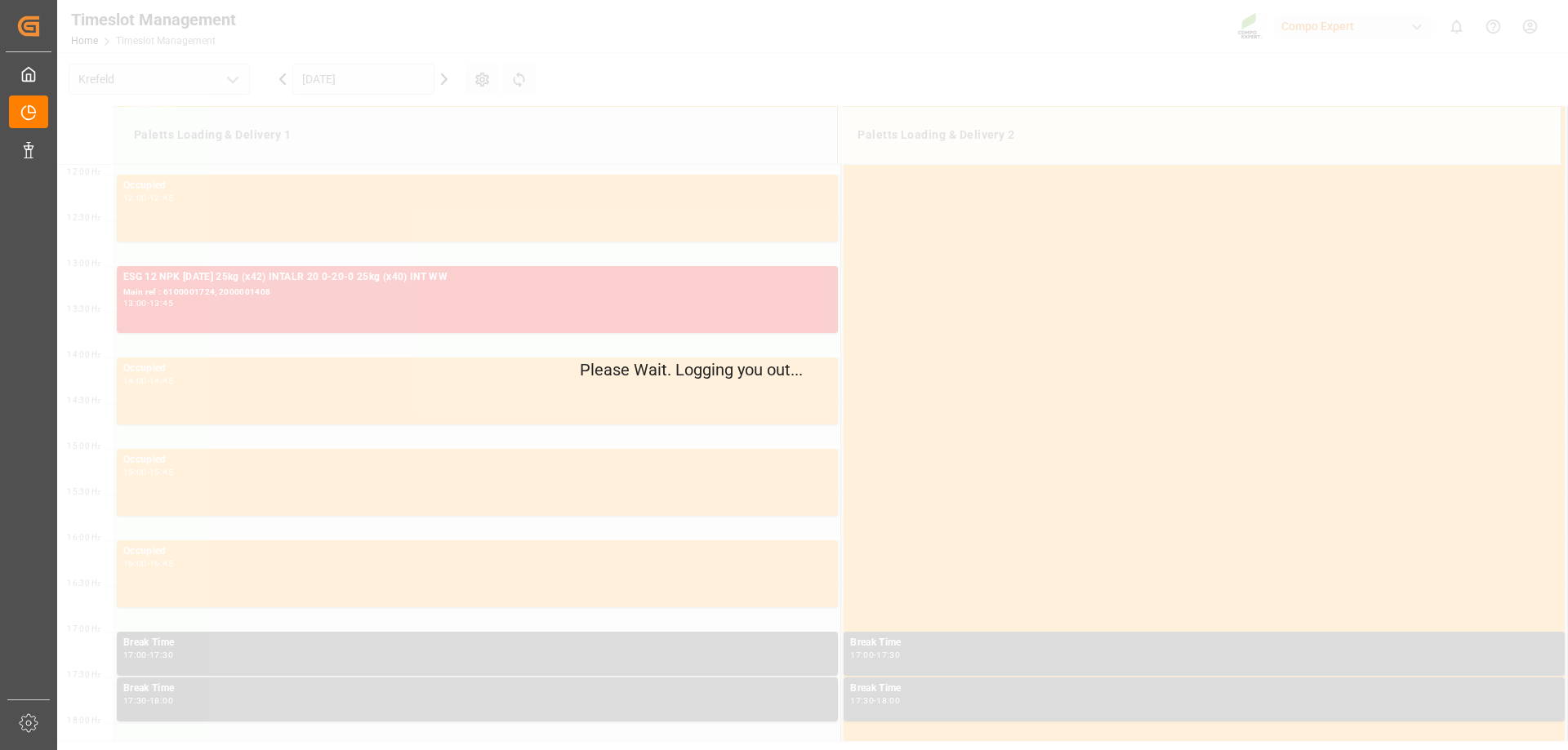
click at [1292, 241] on div "Please Wait. Logging you out..." at bounding box center [784, 375] width 1568 height 750
